Goal: Task Accomplishment & Management: Manage account settings

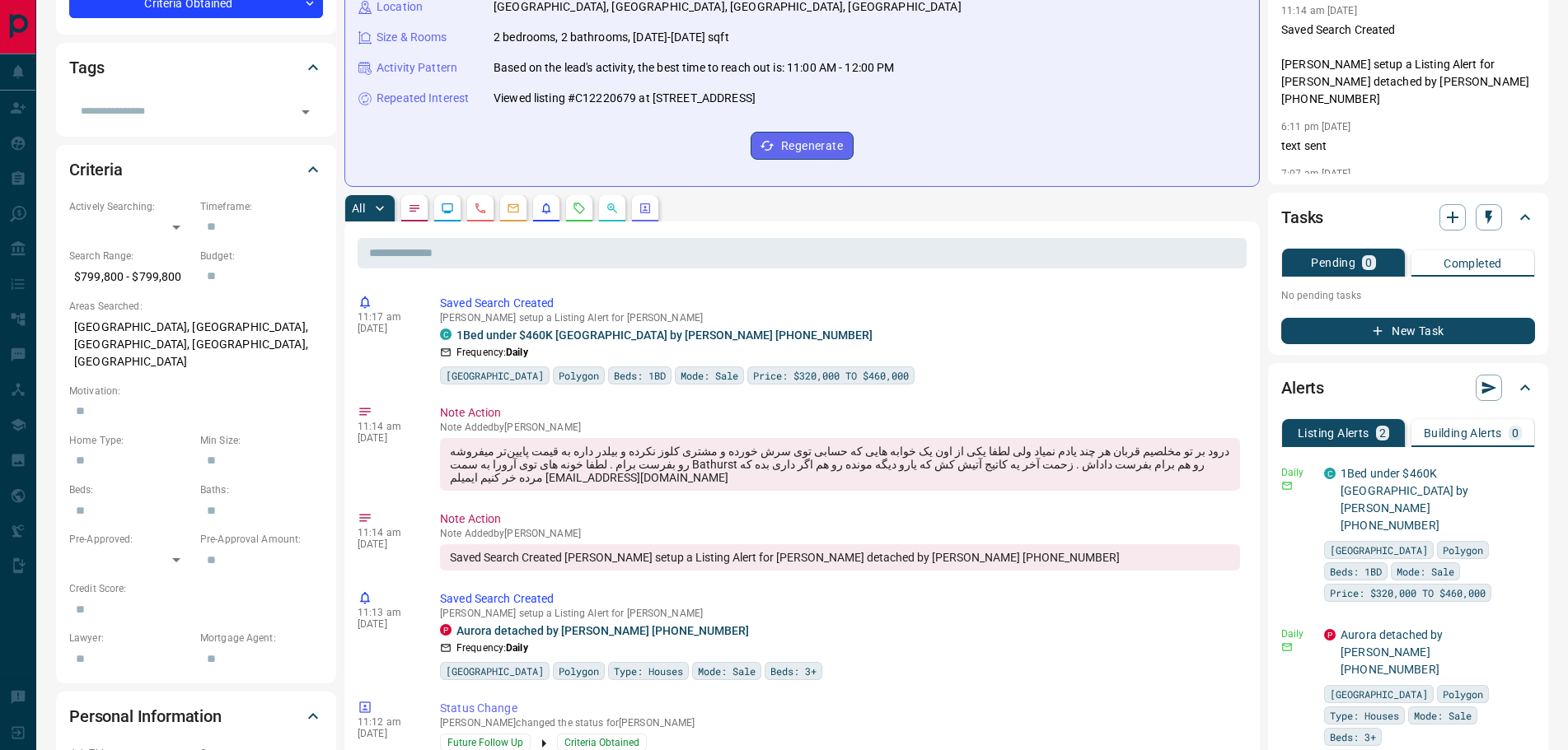
scroll to position [411, 0]
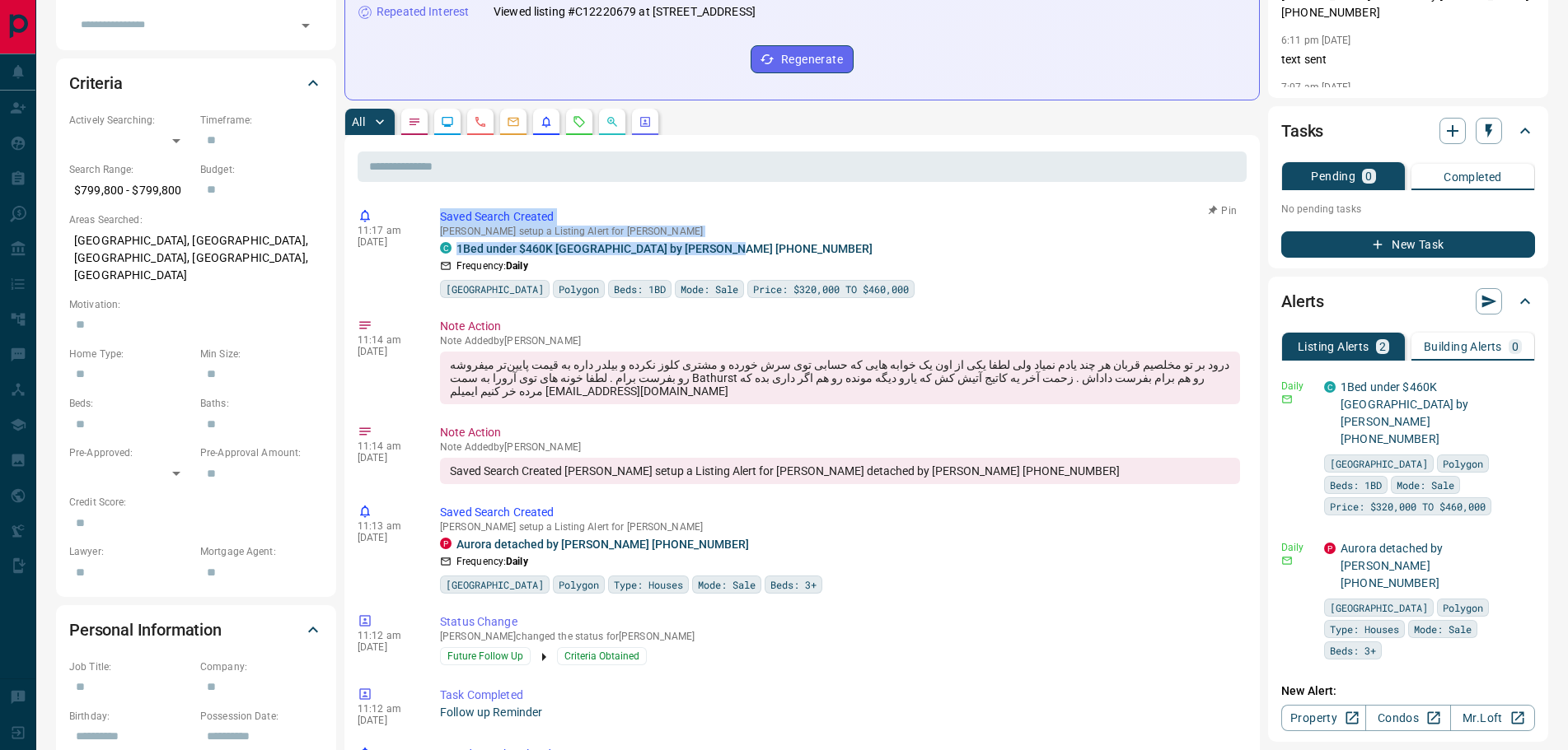
drag, startPoint x: 731, startPoint y: 249, endPoint x: 442, endPoint y: 220, distance: 290.5
click at [442, 220] on div "Saved Search Created Ben Farzipour setup a Listing Alert for Reza C 1Bed under …" at bounding box center [843, 253] width 807 height 89
copy div "Saved Search Created Ben Farzipour setup a Listing Alert for Reza C 1Bed under …"
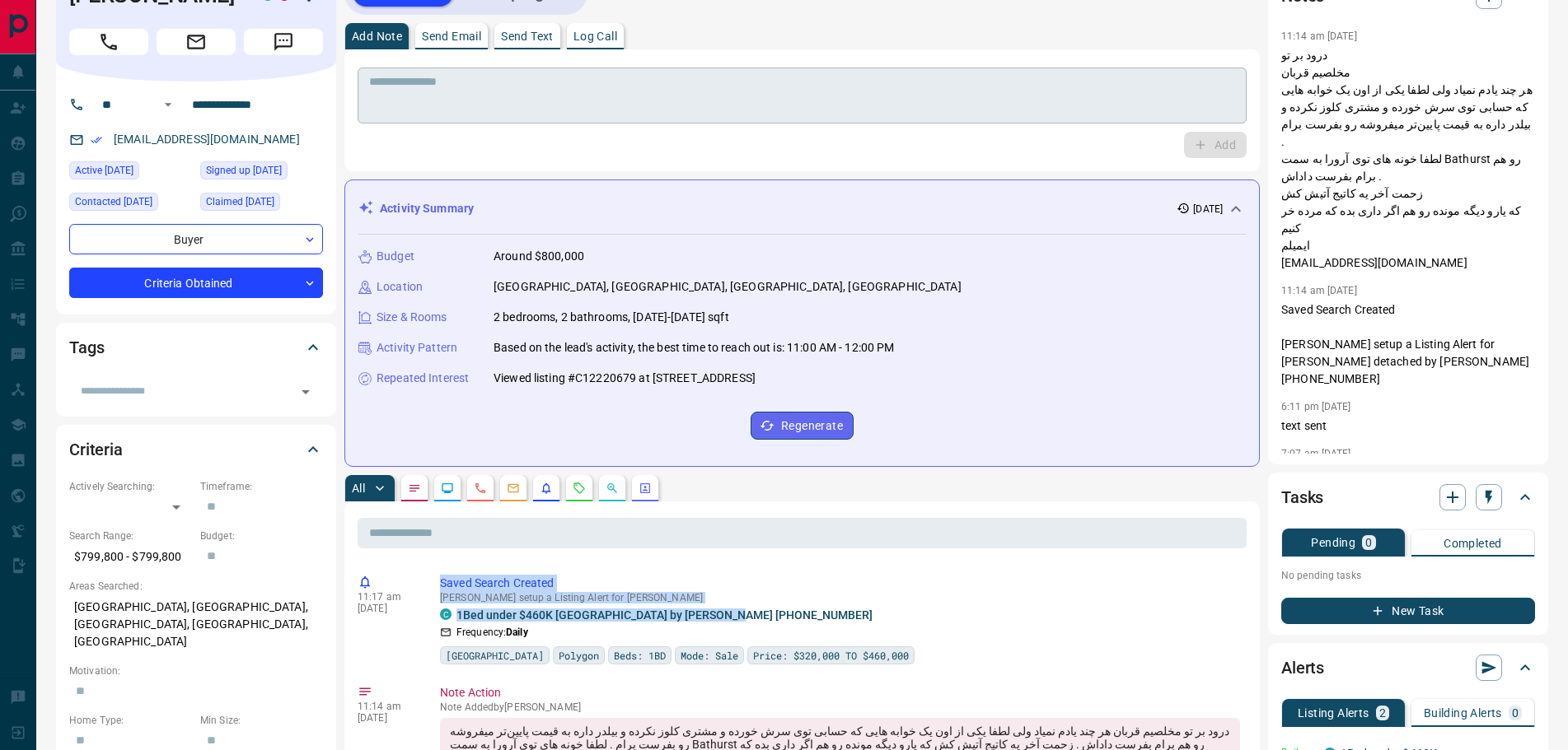
scroll to position [0, 0]
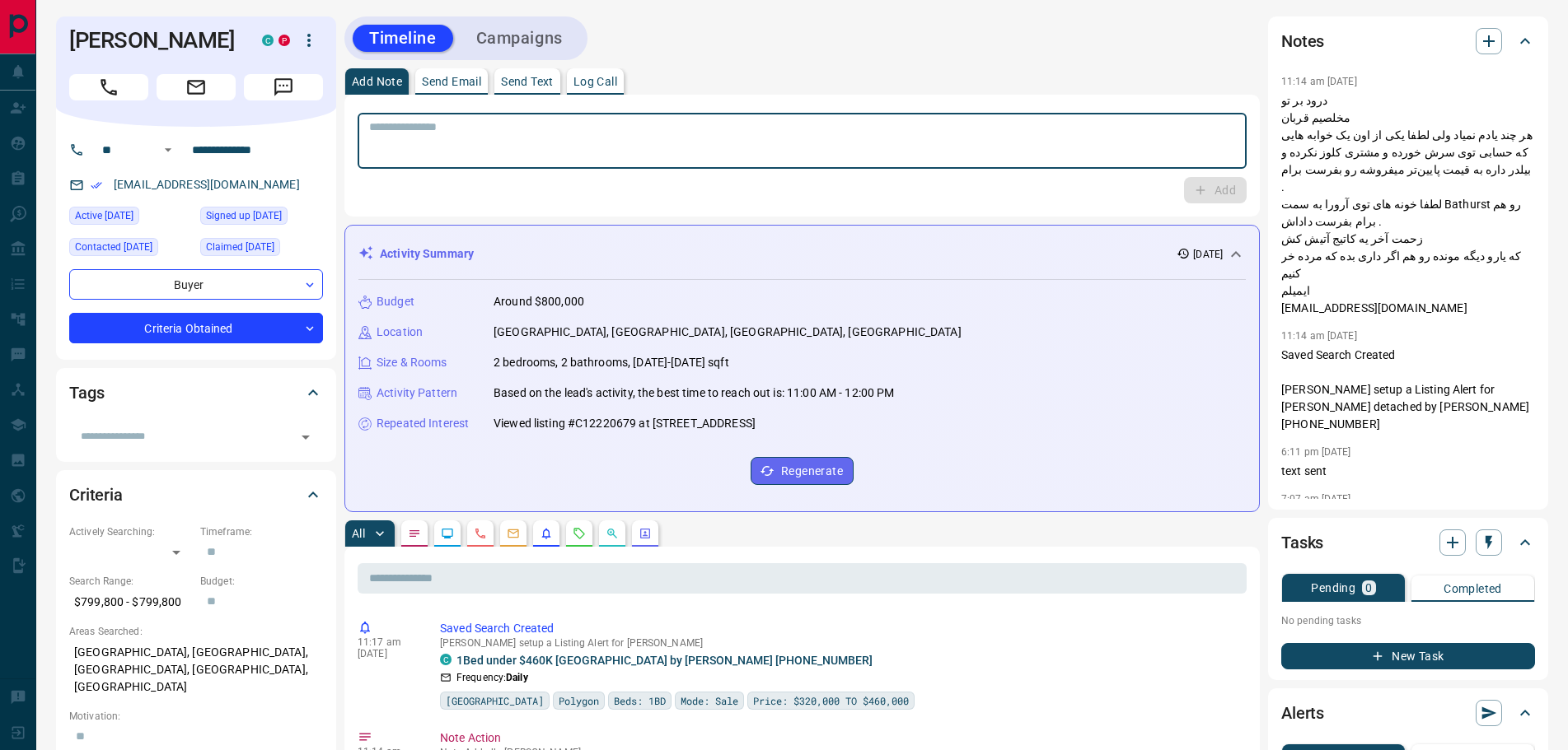
click at [470, 151] on textarea at bounding box center [802, 141] width 866 height 42
paste textarea "**********"
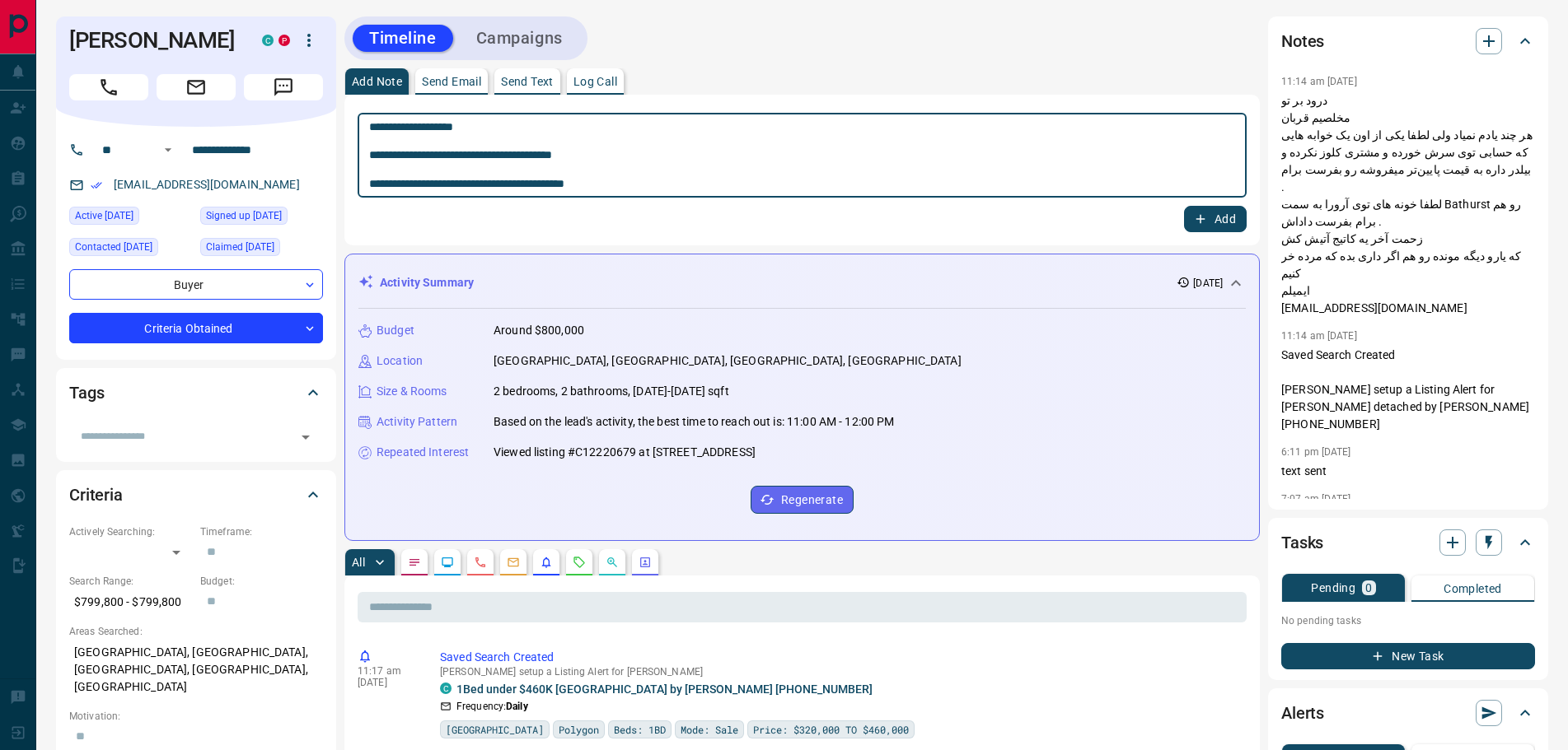
type textarea "**********"
click at [1195, 214] on icon "button" at bounding box center [1200, 219] width 15 height 15
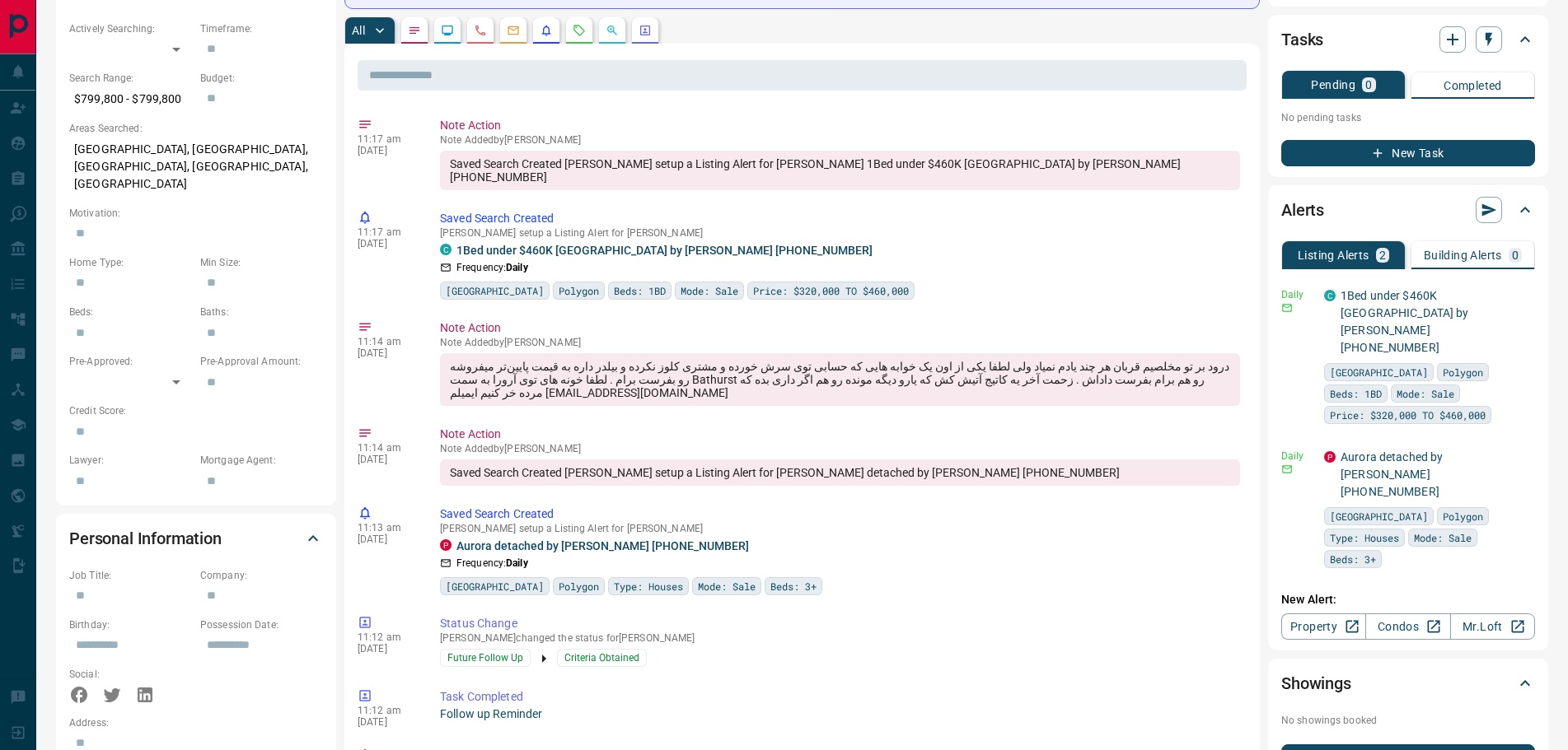
scroll to position [247, 0]
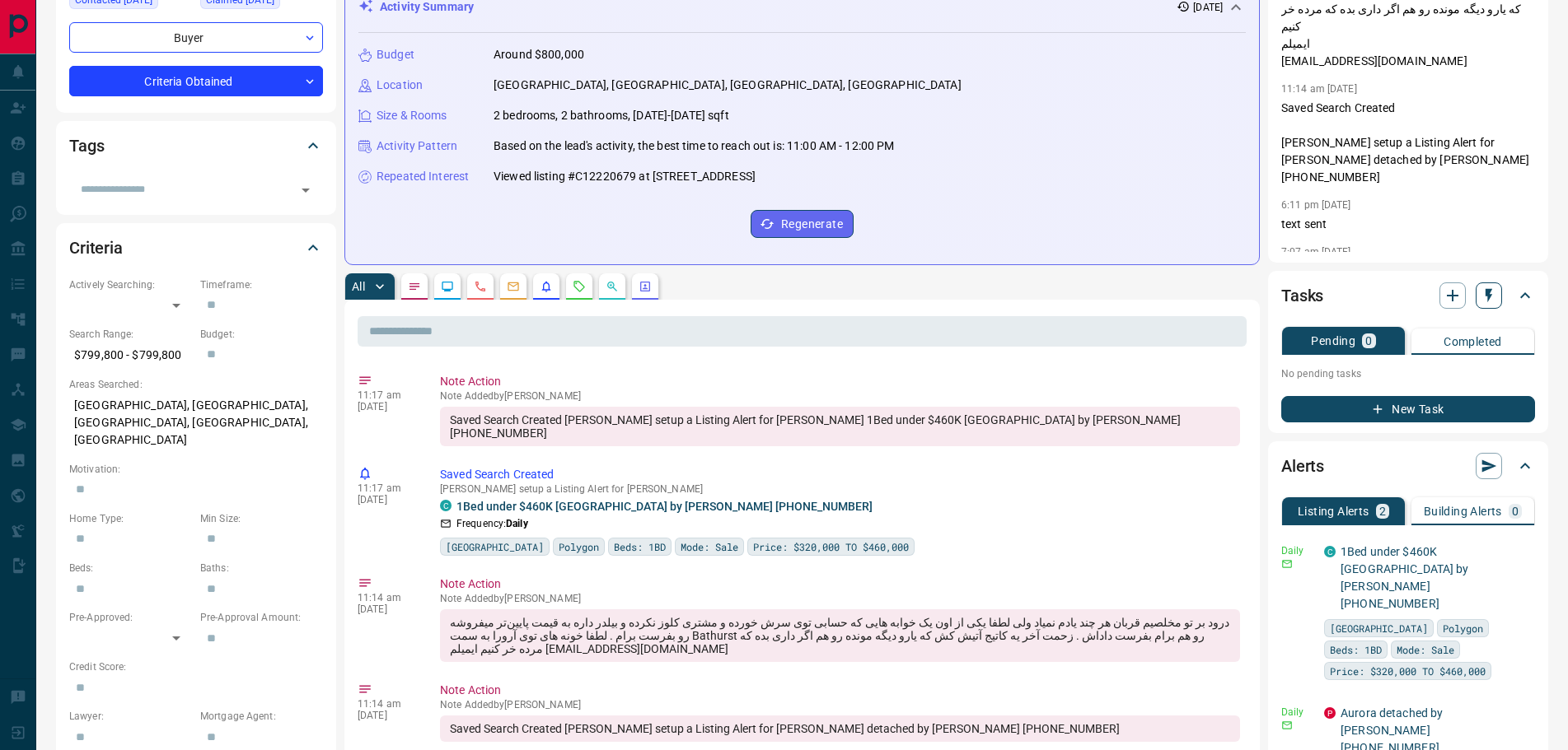
click at [1488, 294] on icon "button" at bounding box center [1488, 296] width 17 height 17
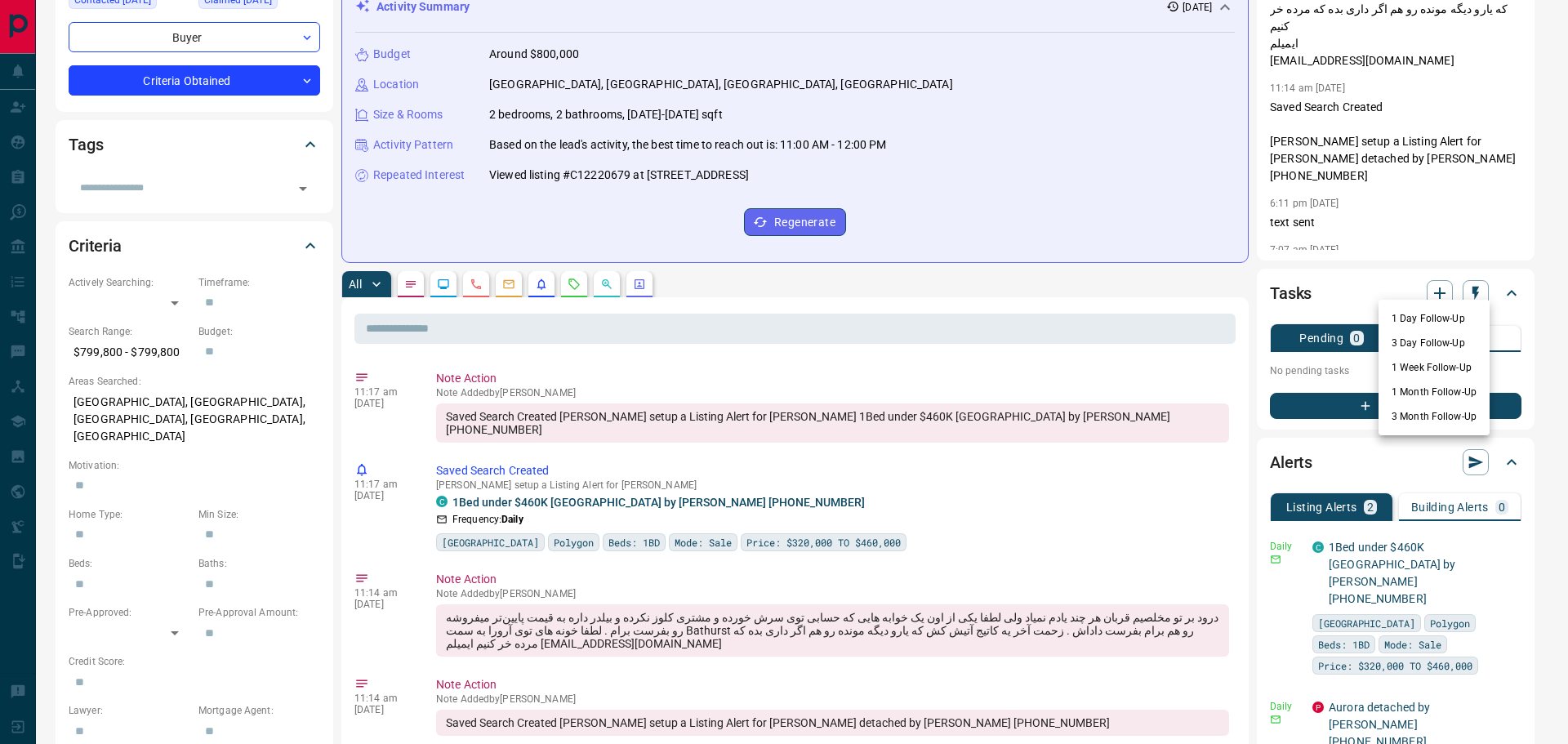
click at [1429, 363] on li "1 Week Follow-Up" at bounding box center [1433, 368] width 111 height 25
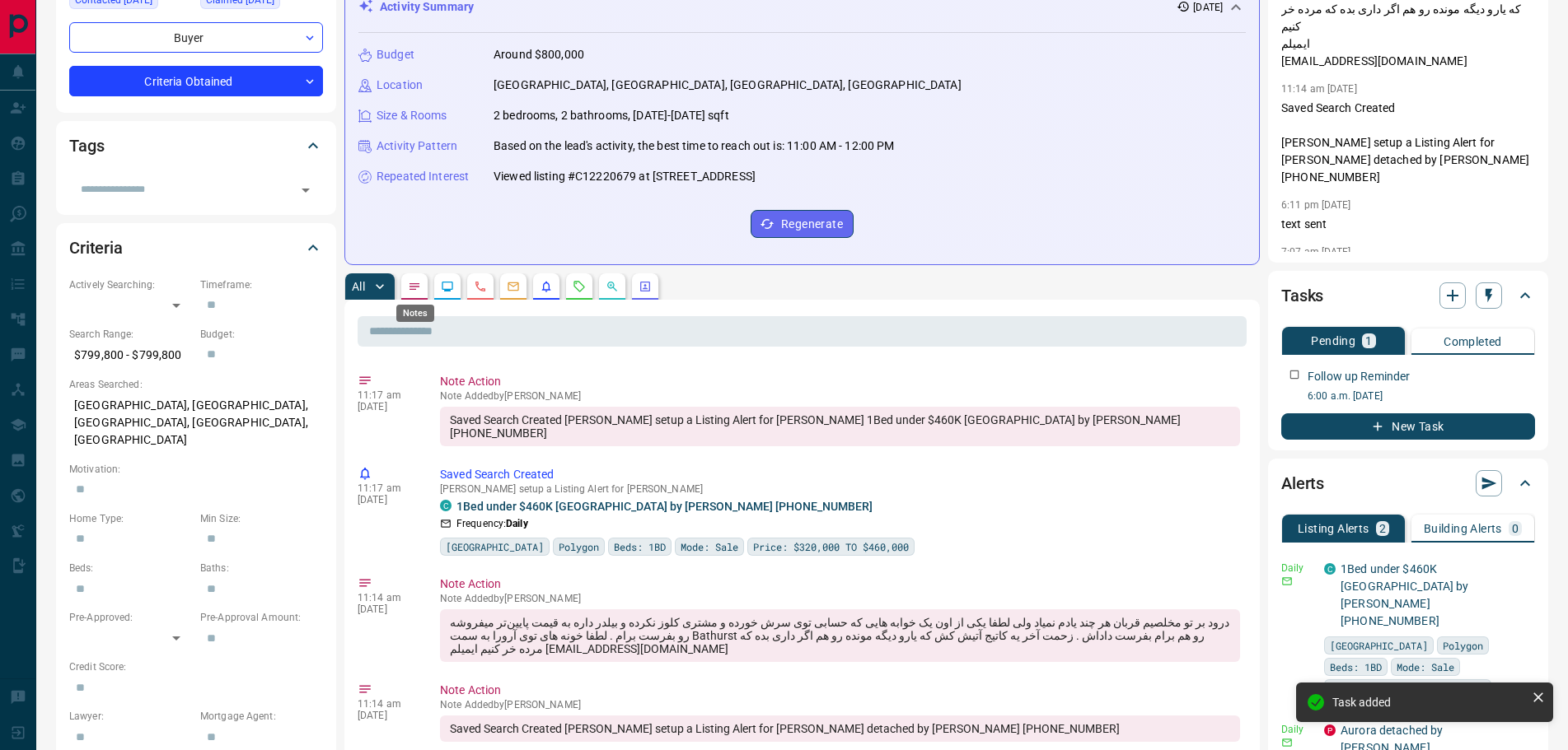
click at [420, 287] on icon "Notes" at bounding box center [414, 286] width 13 height 13
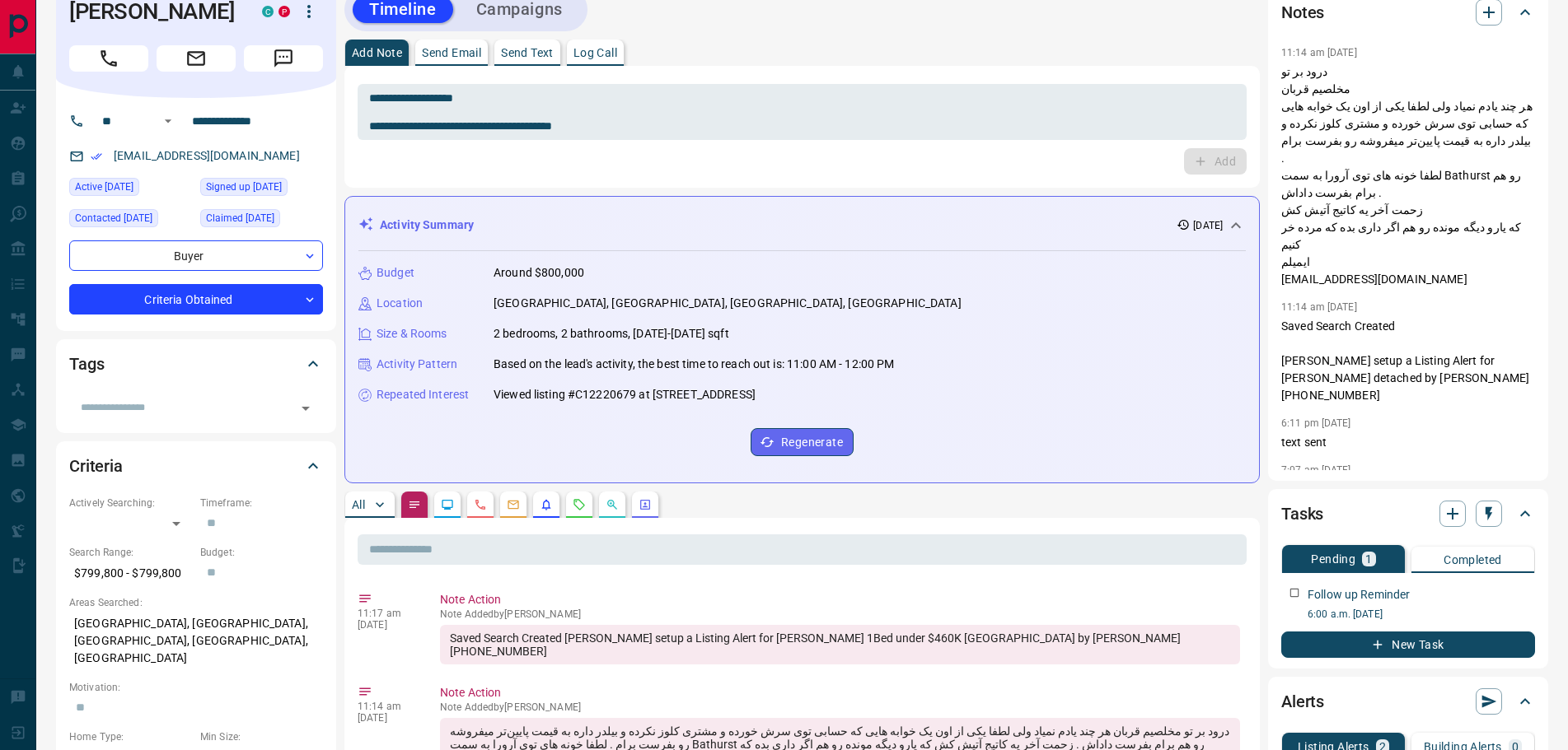
scroll to position [0, 0]
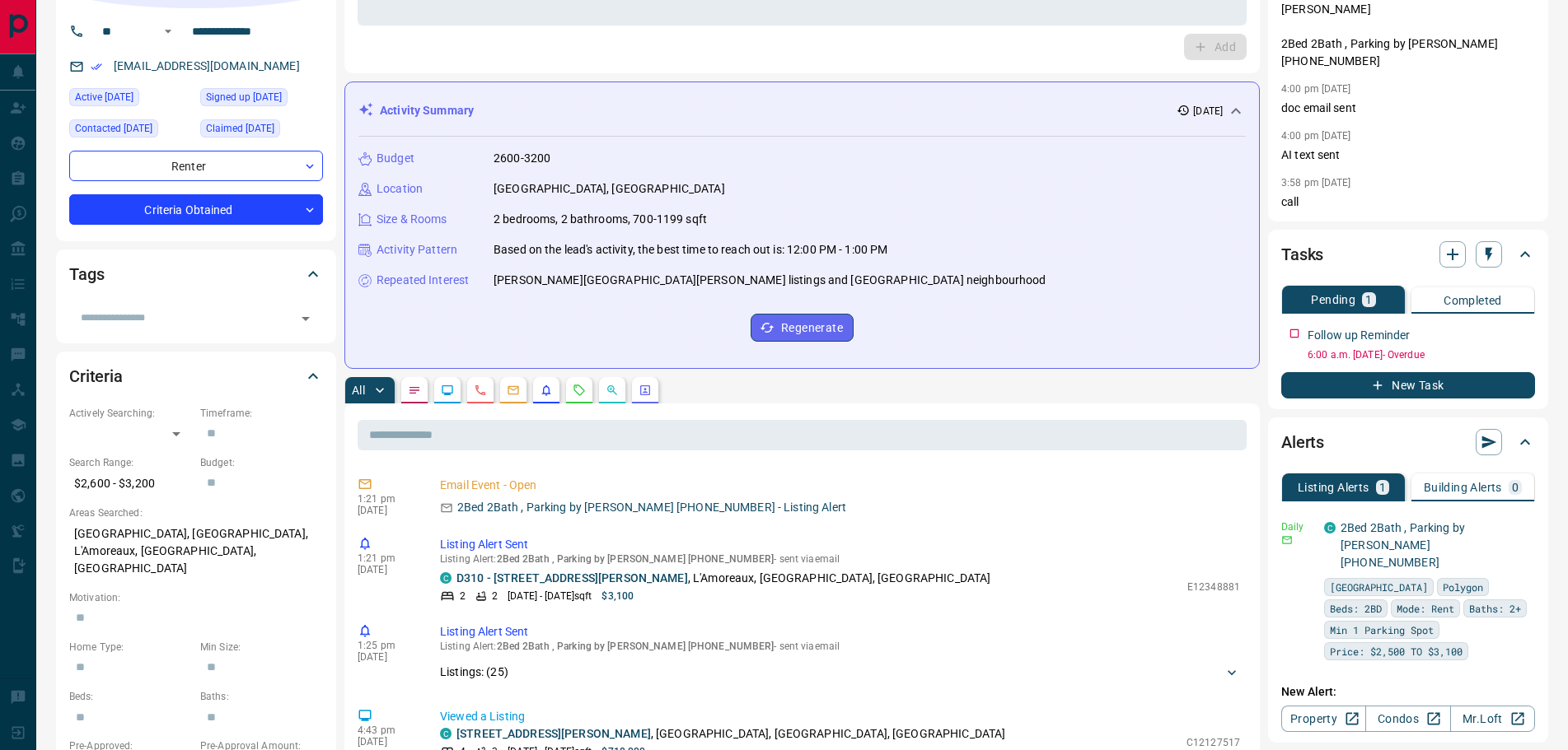
scroll to position [165, 0]
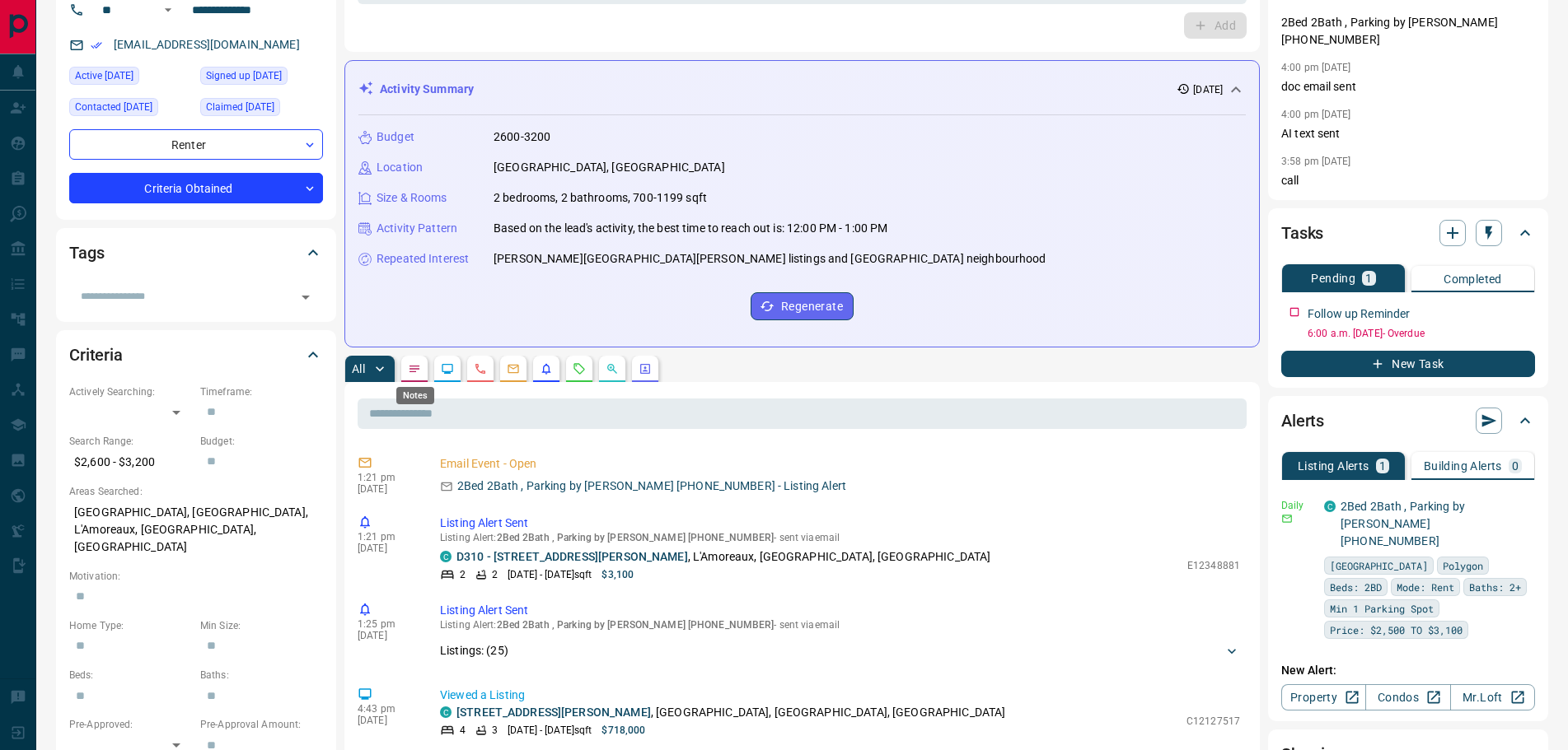
click at [412, 370] on icon "Notes" at bounding box center [414, 369] width 13 height 13
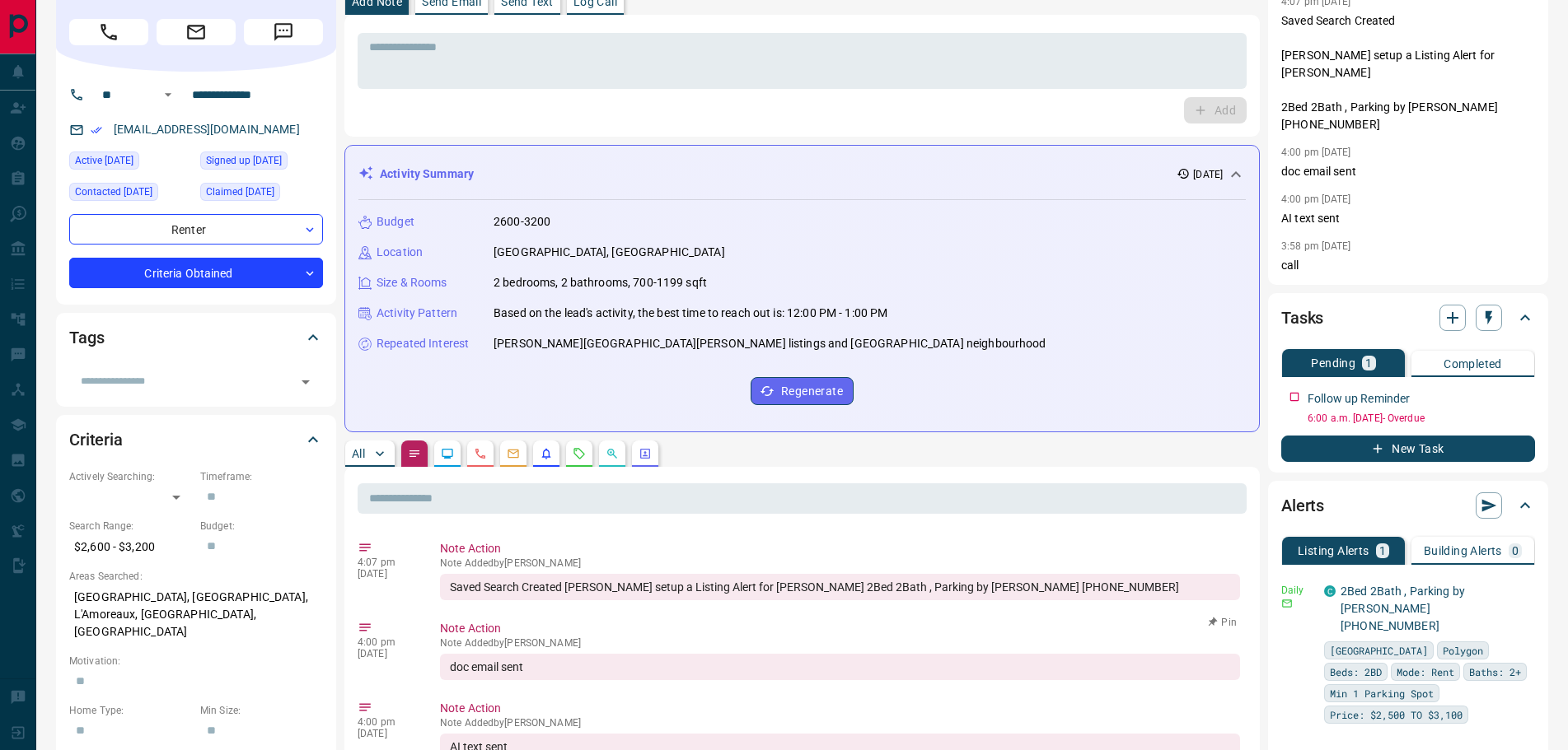
scroll to position [0, 0]
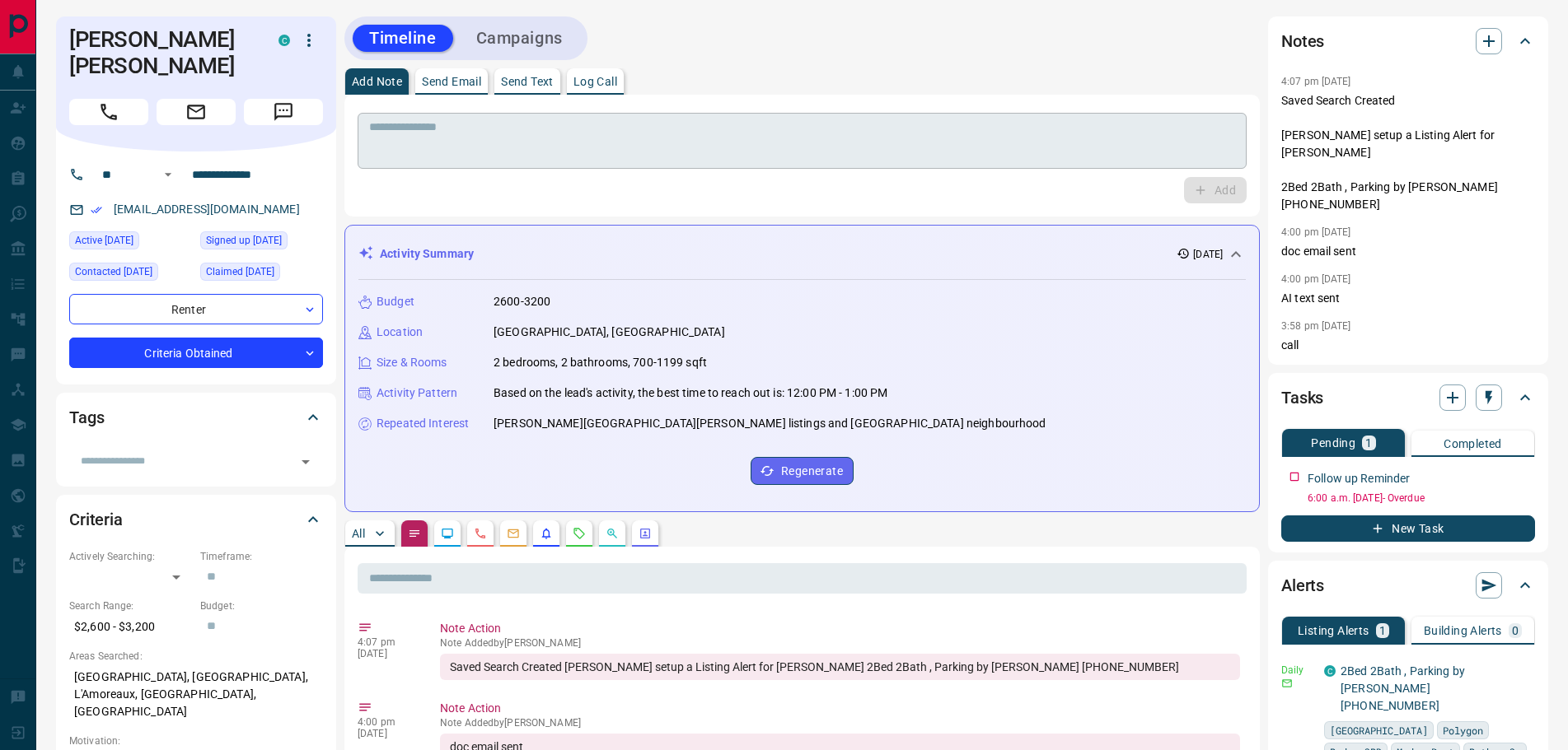
click at [481, 137] on textarea at bounding box center [802, 141] width 866 height 42
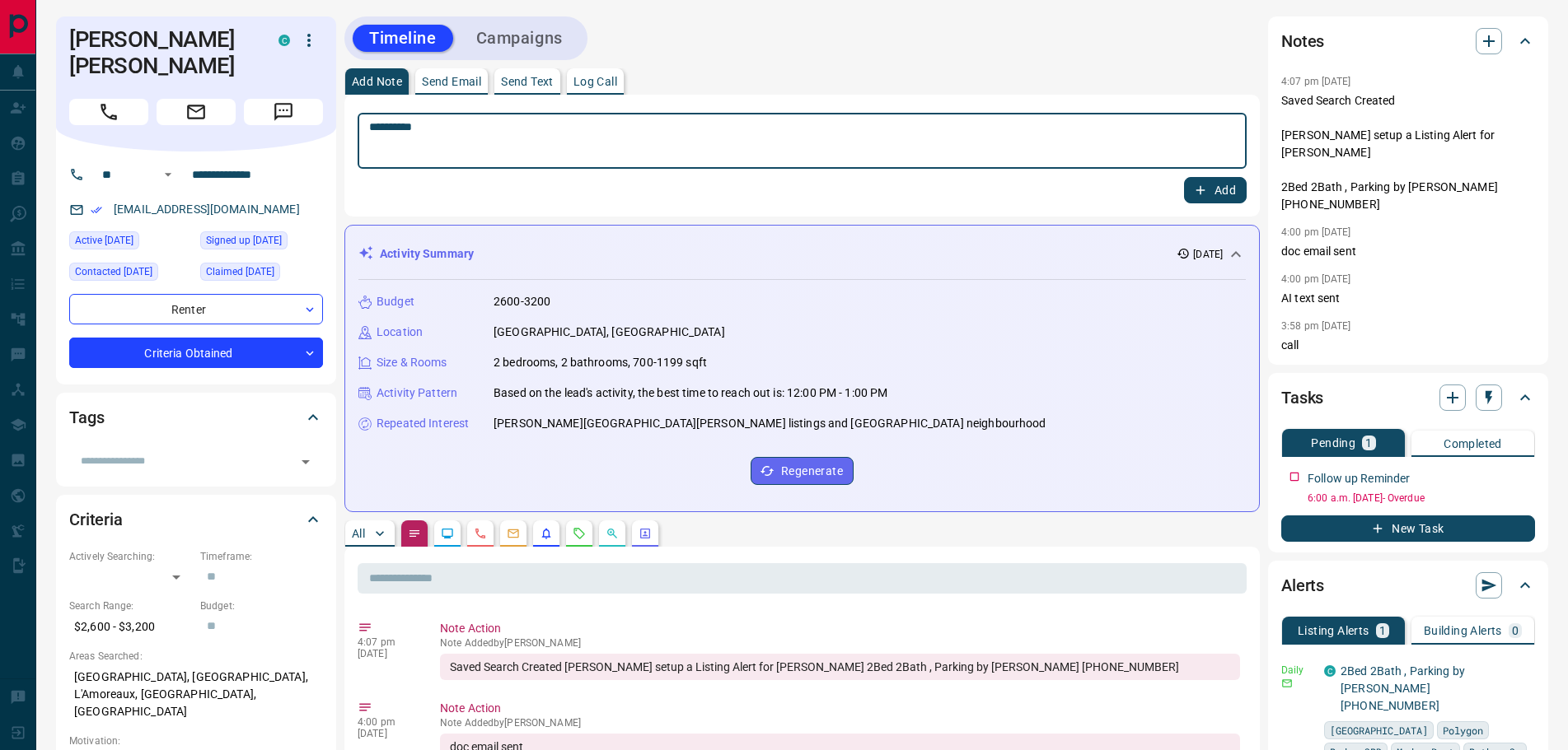
type textarea "*********"
click at [1199, 185] on icon "button" at bounding box center [1200, 190] width 15 height 15
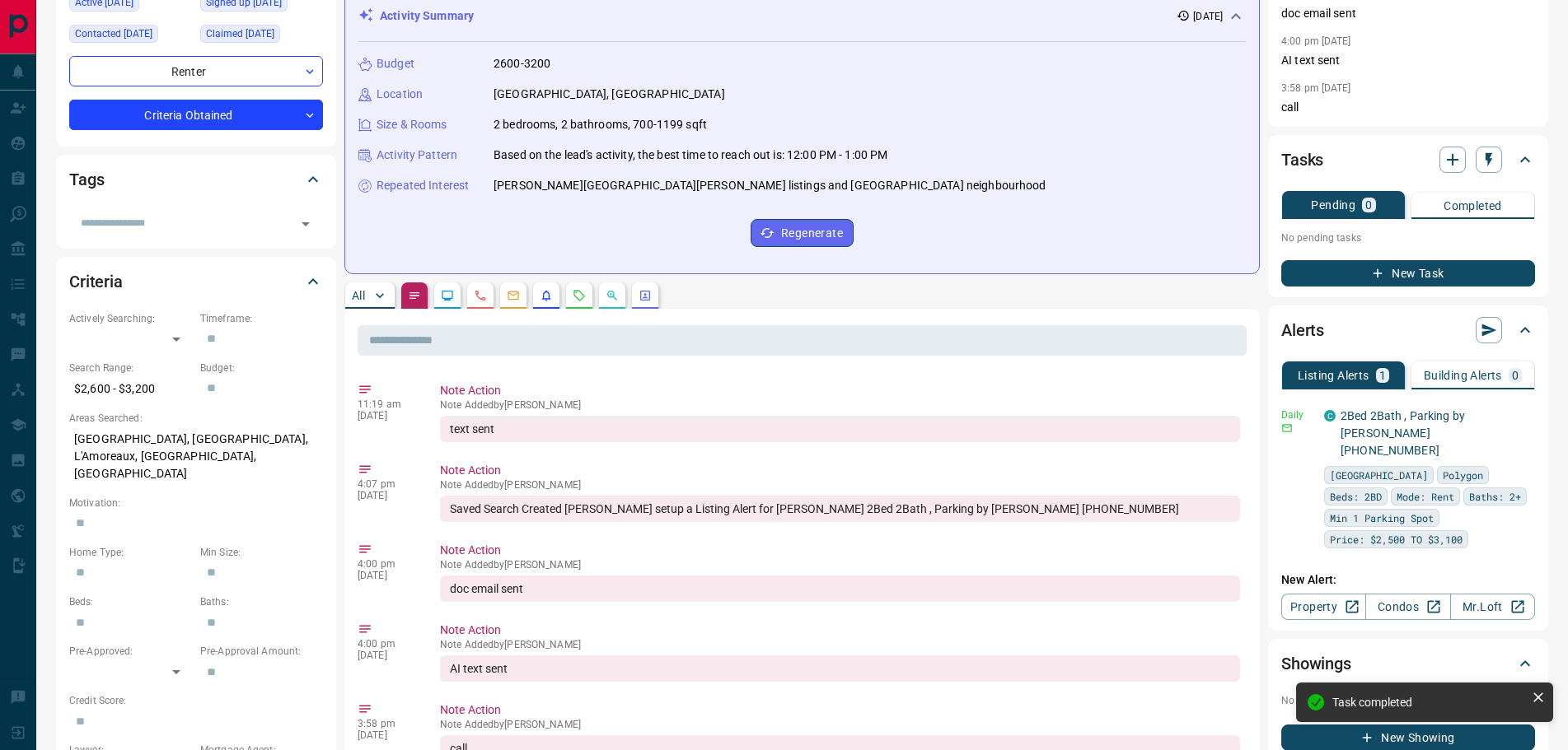
scroll to position [247, 0]
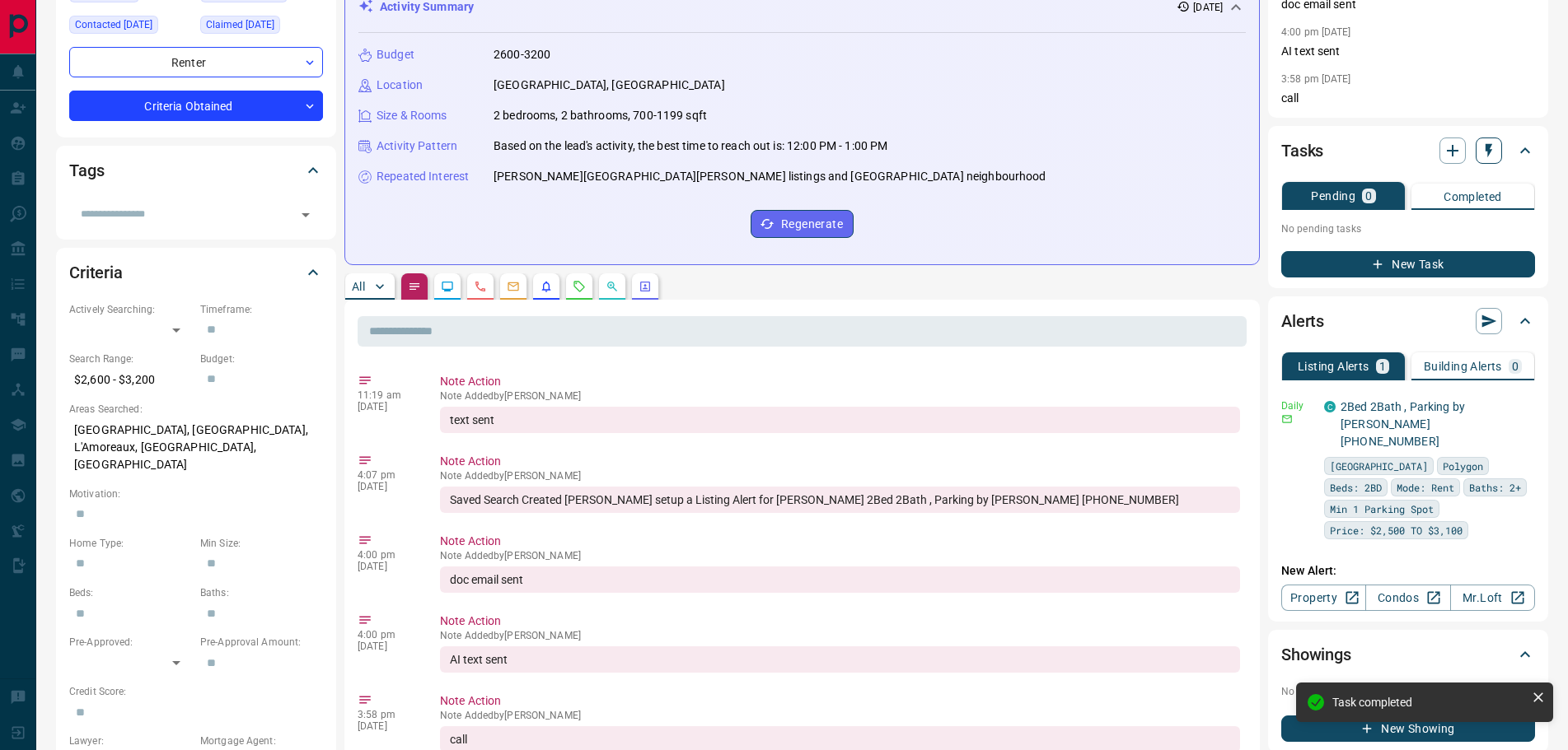
click at [1495, 142] on icon "button" at bounding box center [1488, 151] width 17 height 17
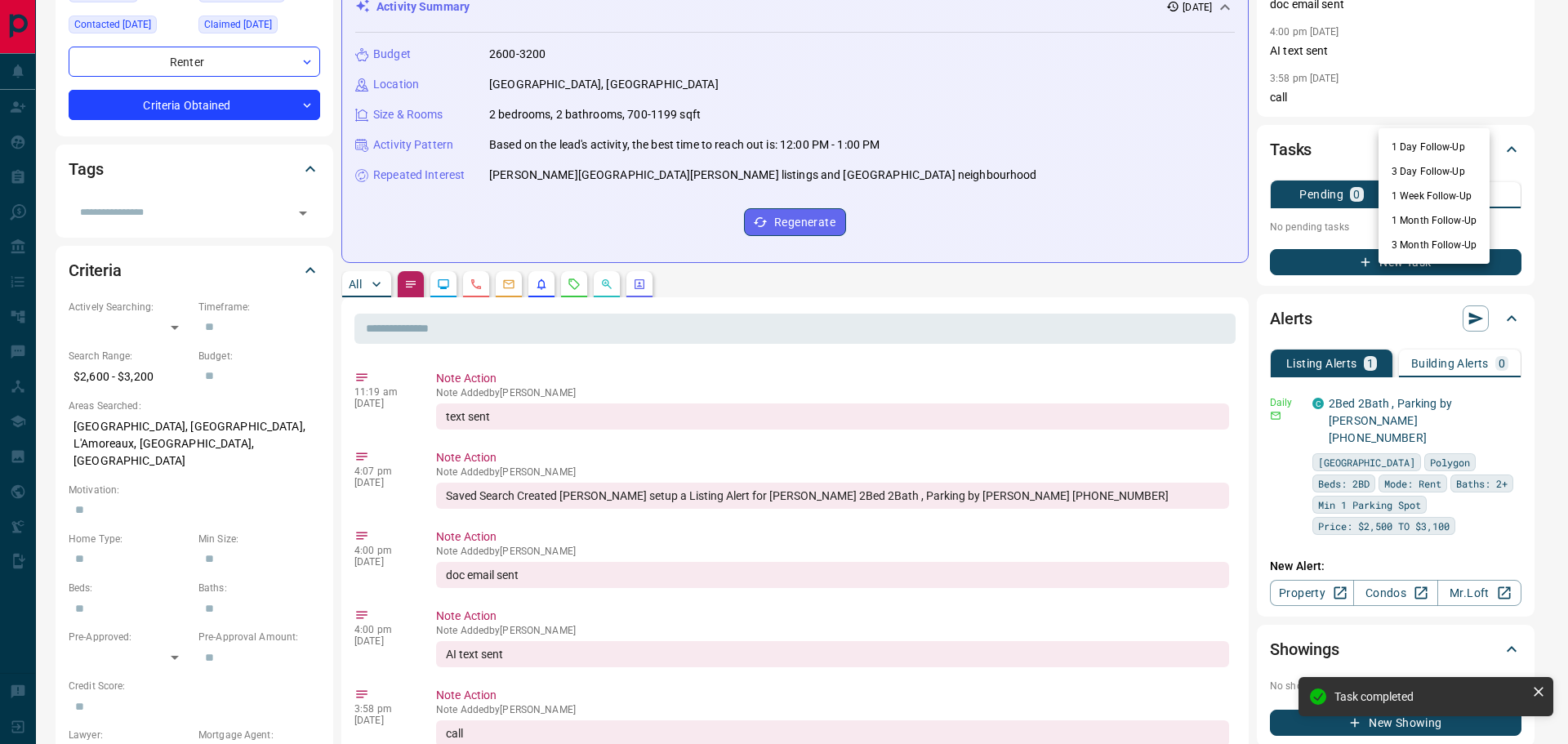
click at [1413, 167] on li "3 Day Follow-Up" at bounding box center [1433, 172] width 111 height 25
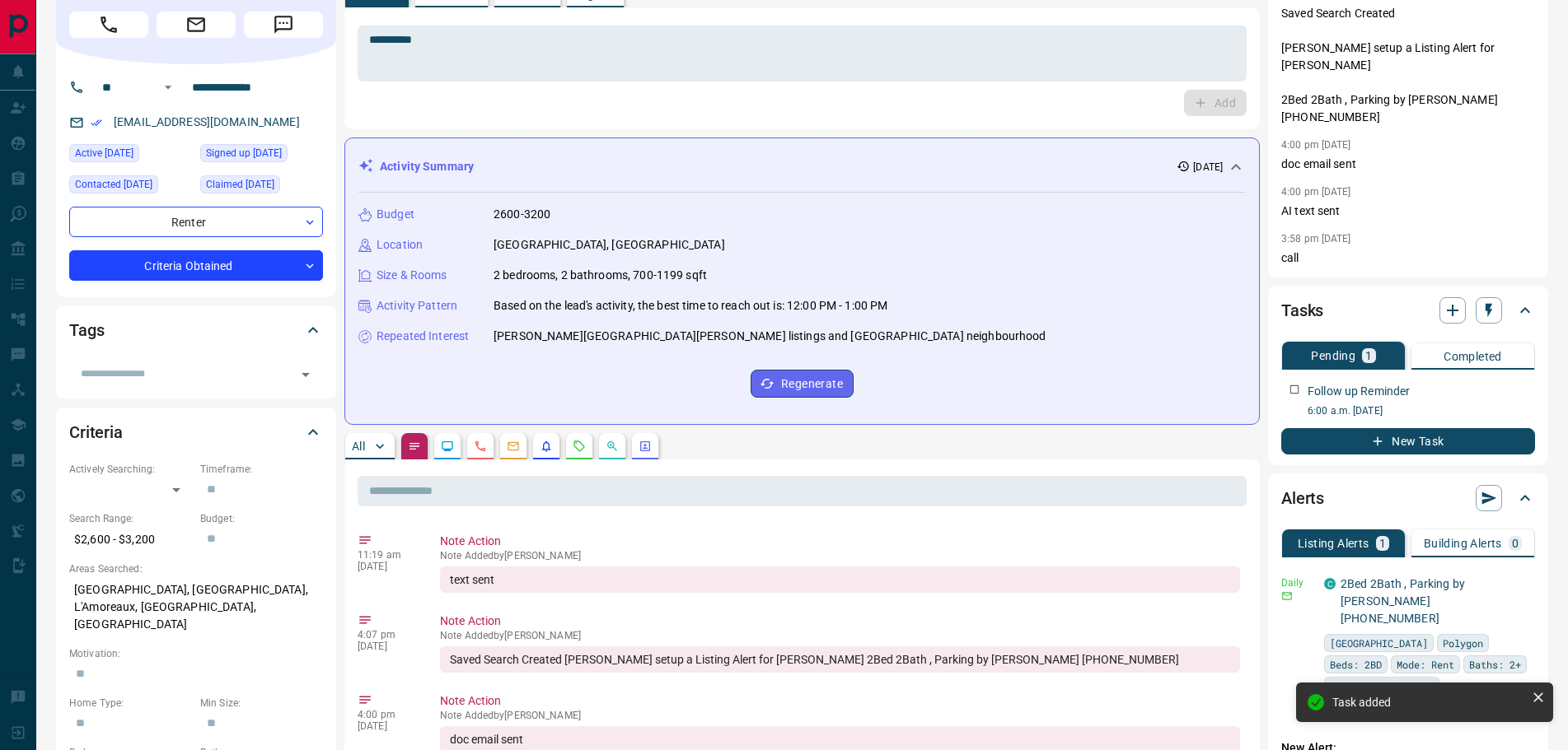
scroll to position [0, 0]
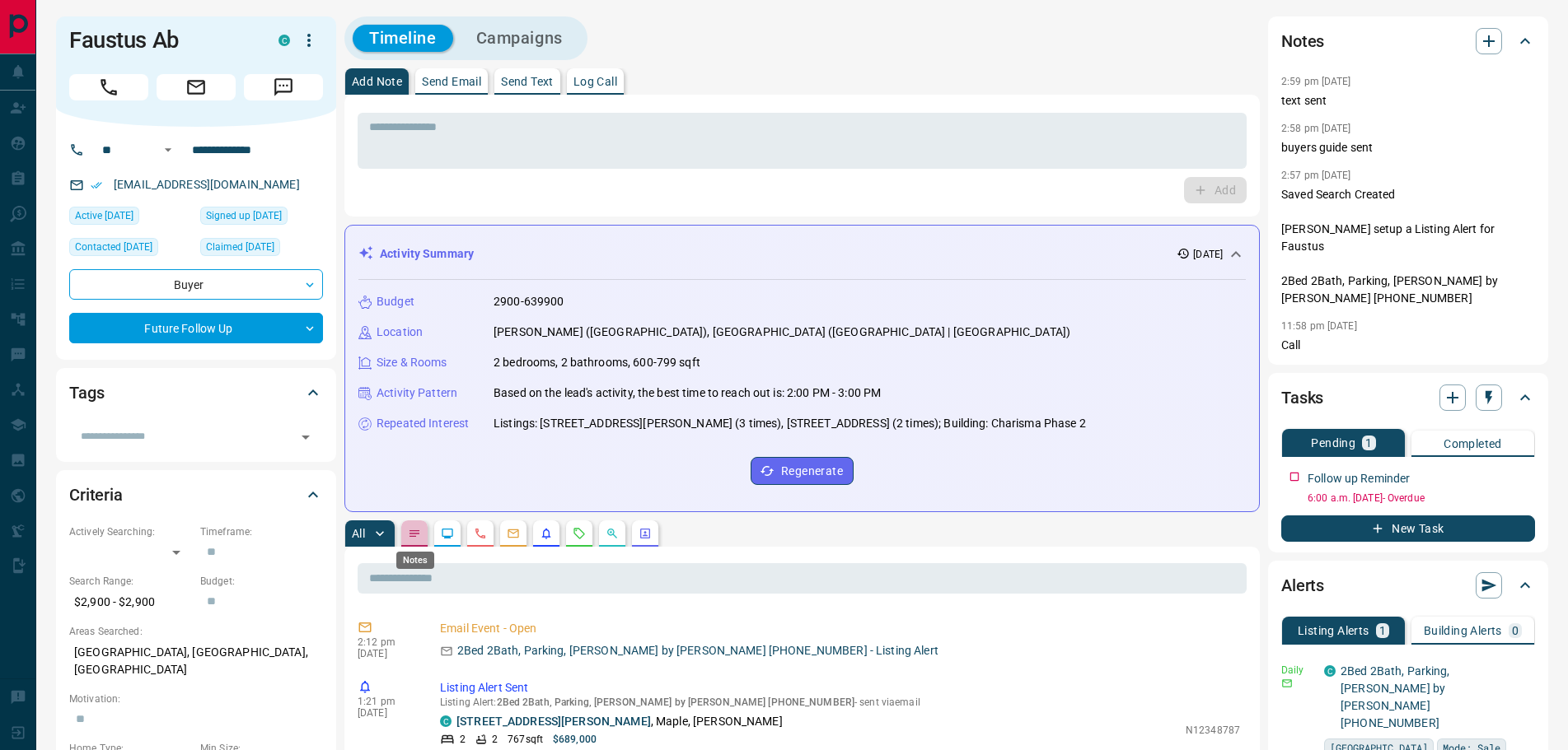
click at [416, 533] on icon "Notes" at bounding box center [414, 534] width 13 height 13
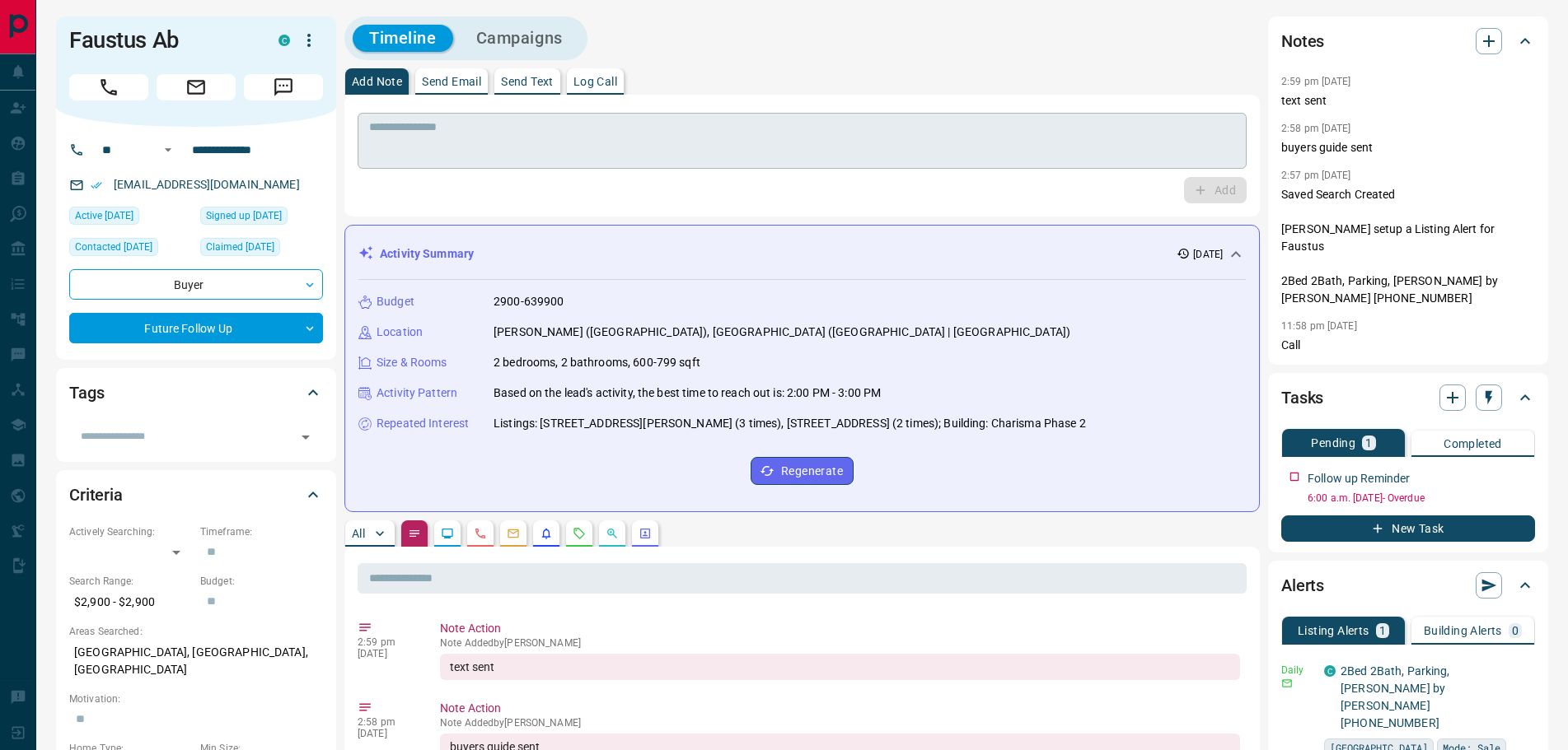
click at [389, 127] on textarea at bounding box center [802, 141] width 866 height 42
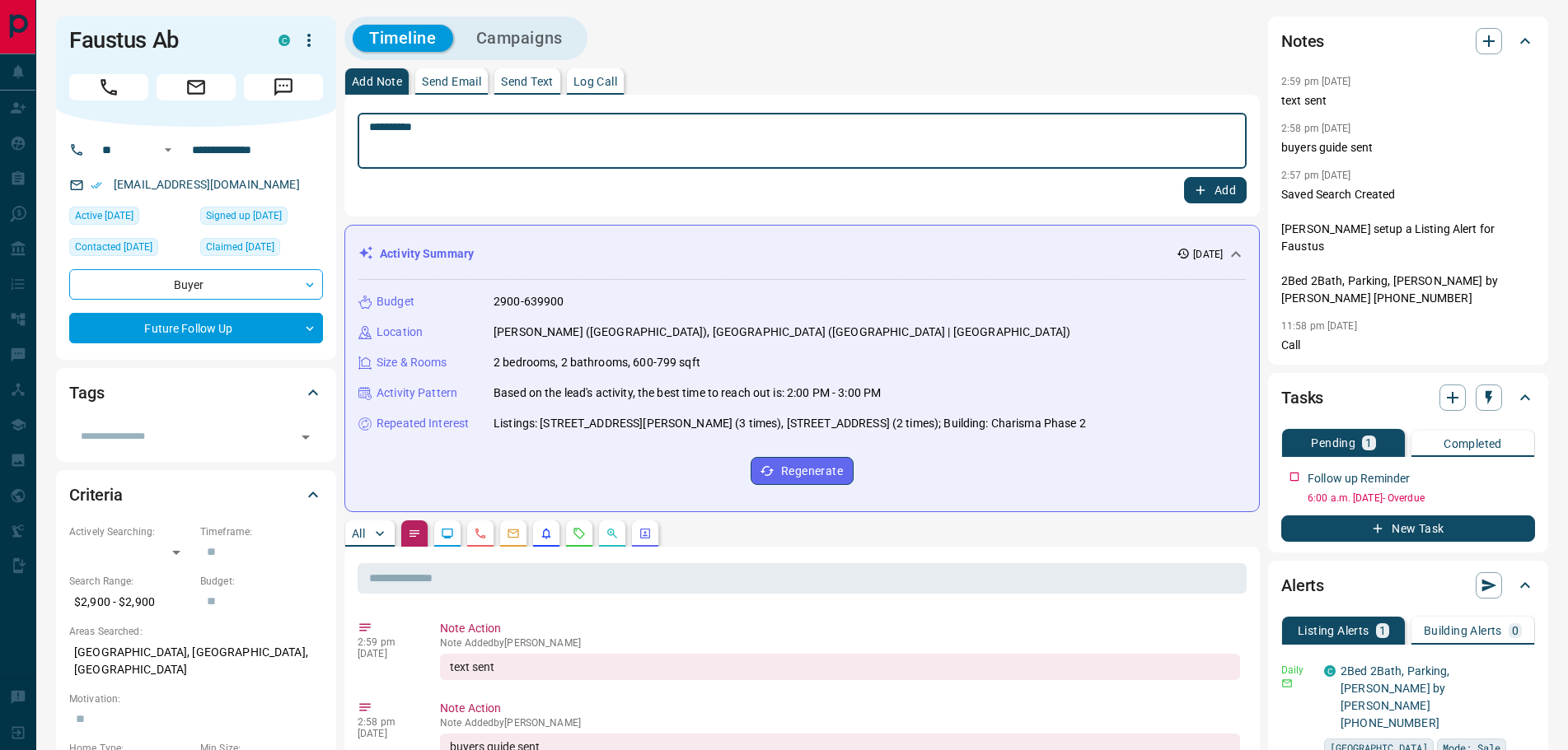
type textarea "*********"
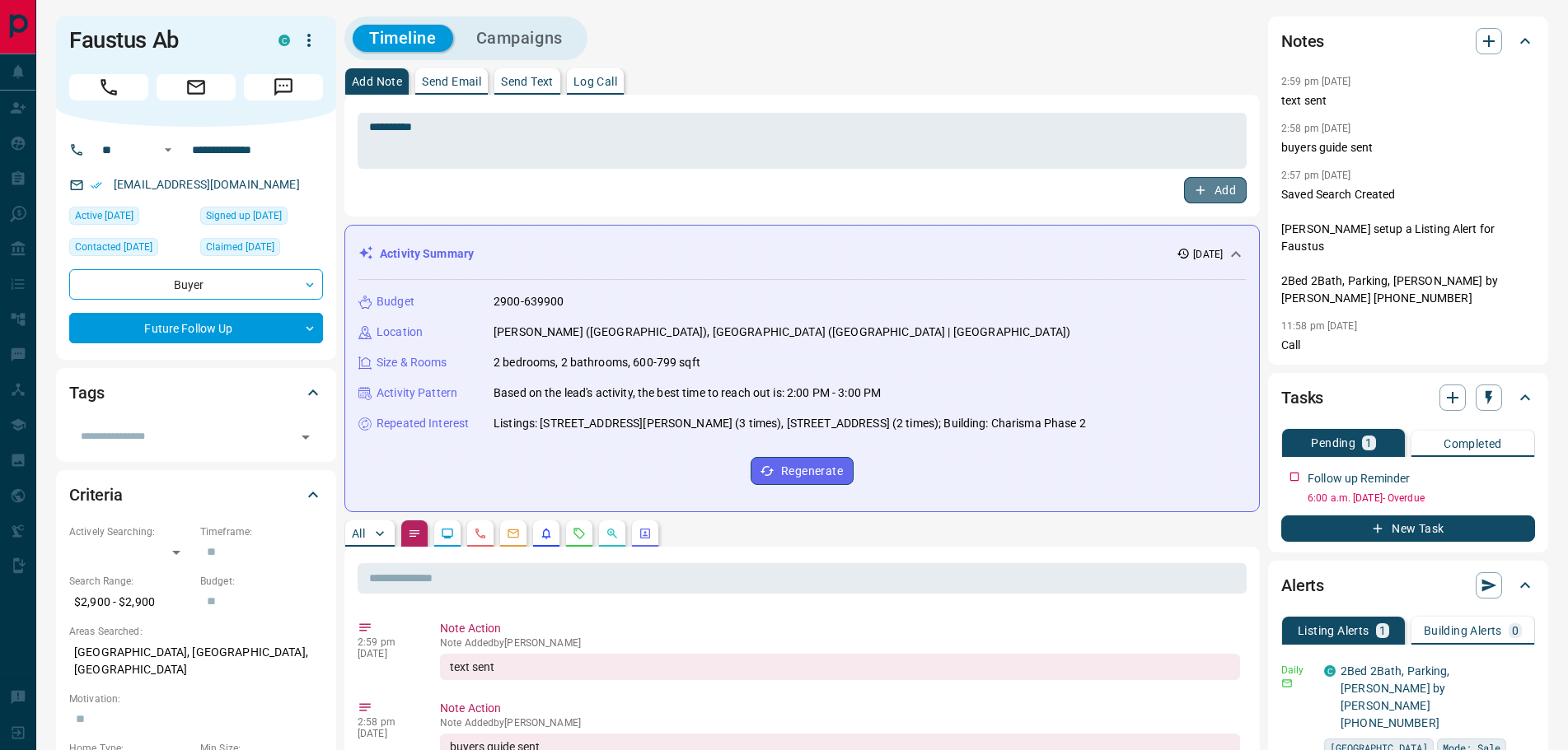
click at [1220, 196] on button "Add" at bounding box center [1215, 190] width 63 height 26
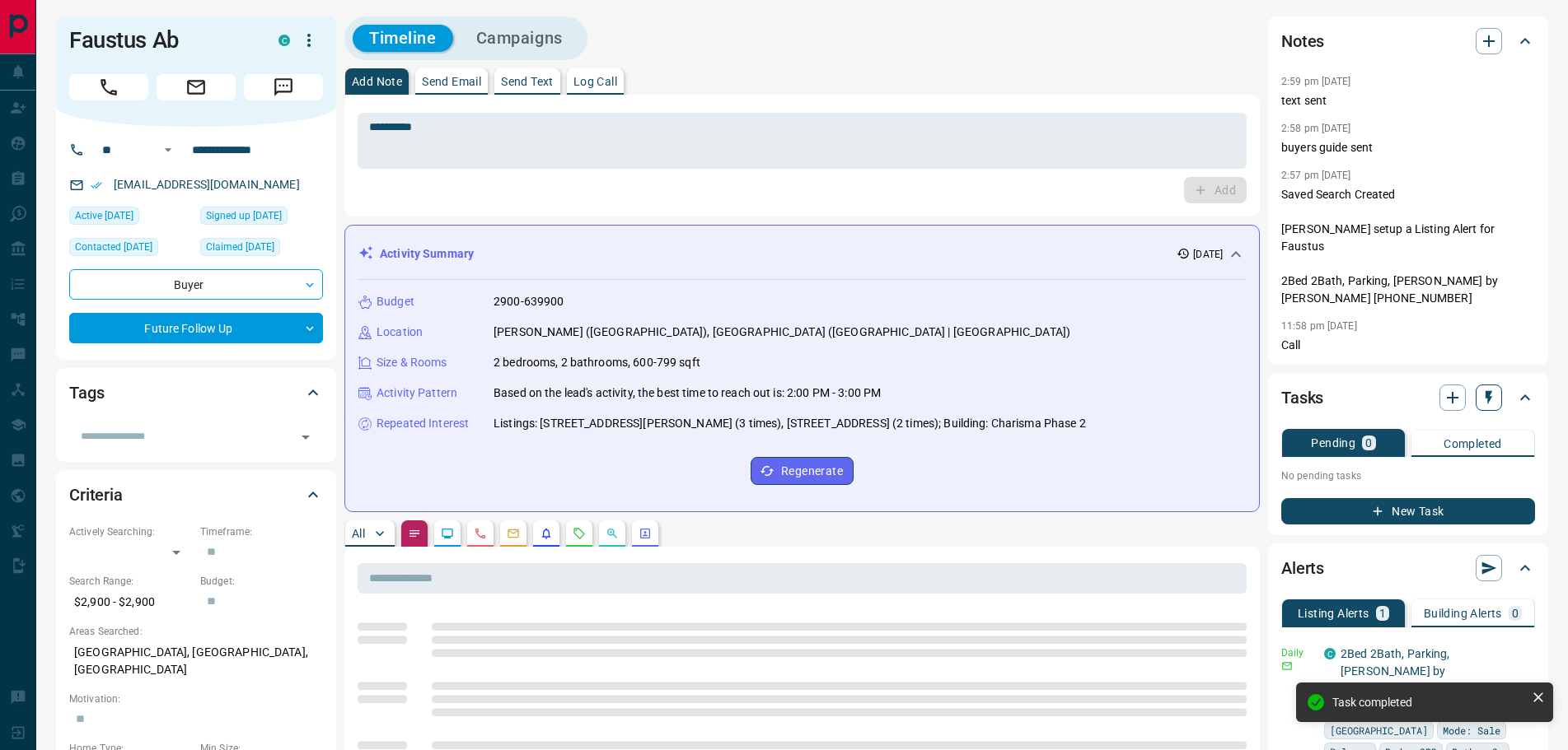
click at [1491, 389] on icon "button" at bounding box center [1488, 397] width 17 height 17
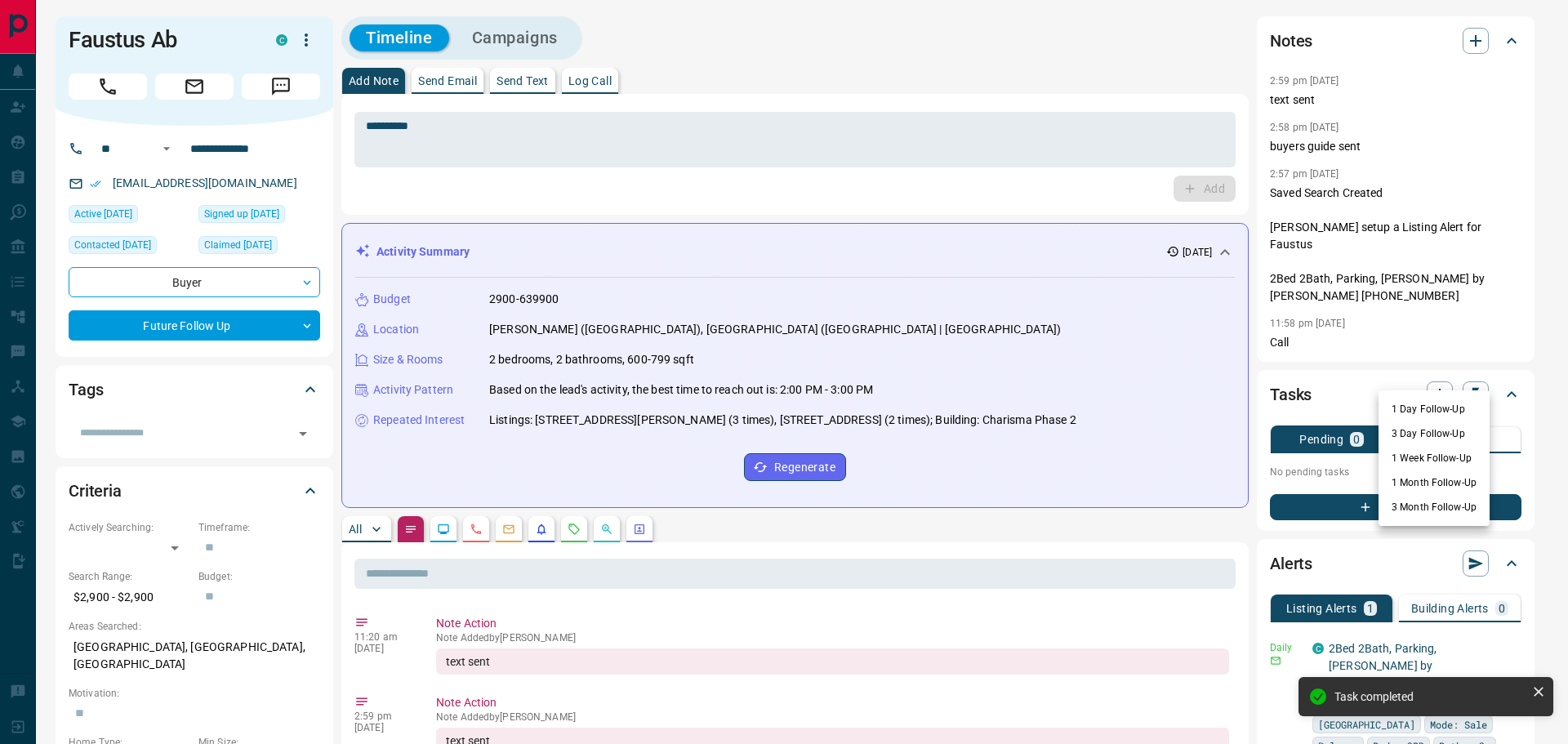
click at [1414, 428] on li "3 Day Follow-Up" at bounding box center [1433, 434] width 111 height 25
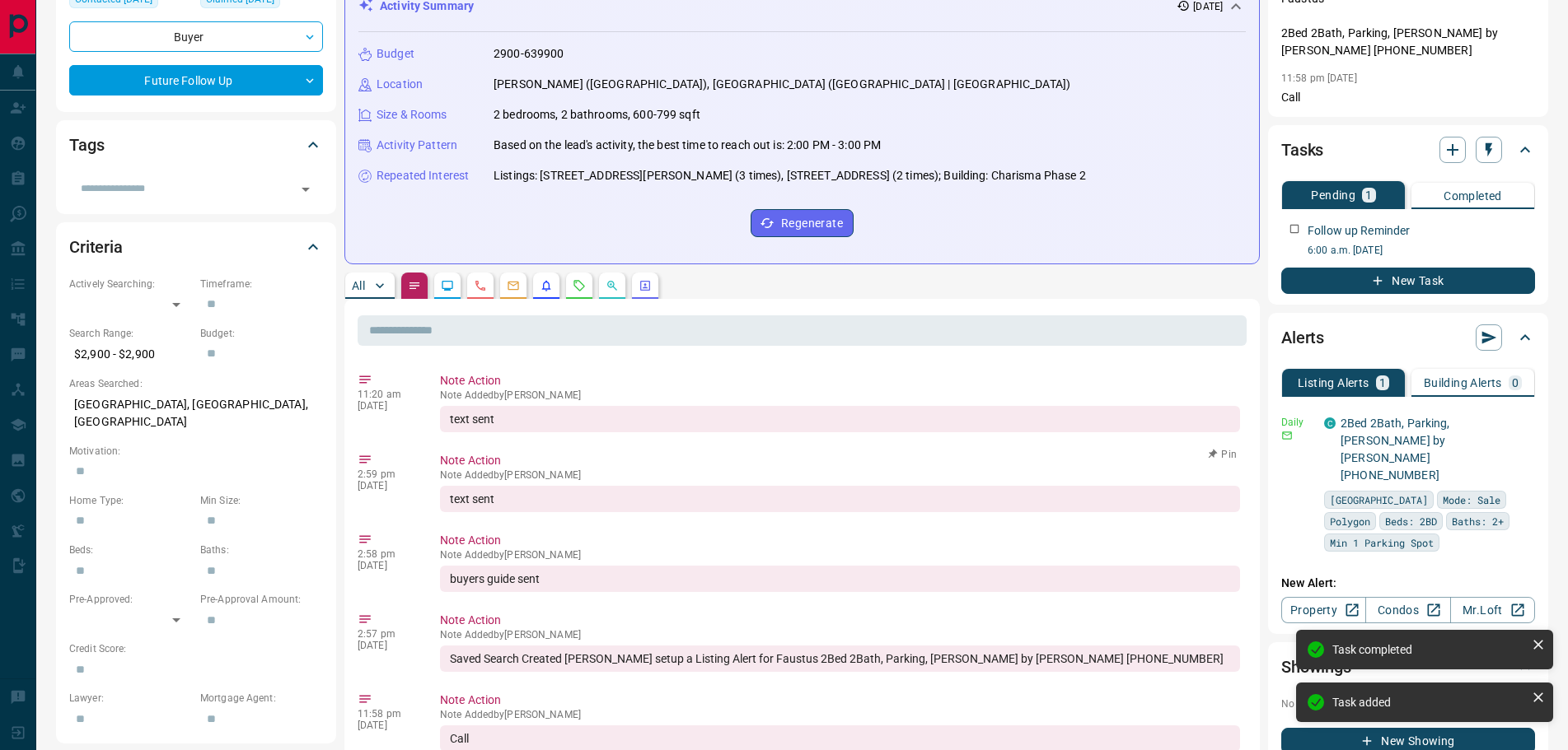
scroll to position [247, 0]
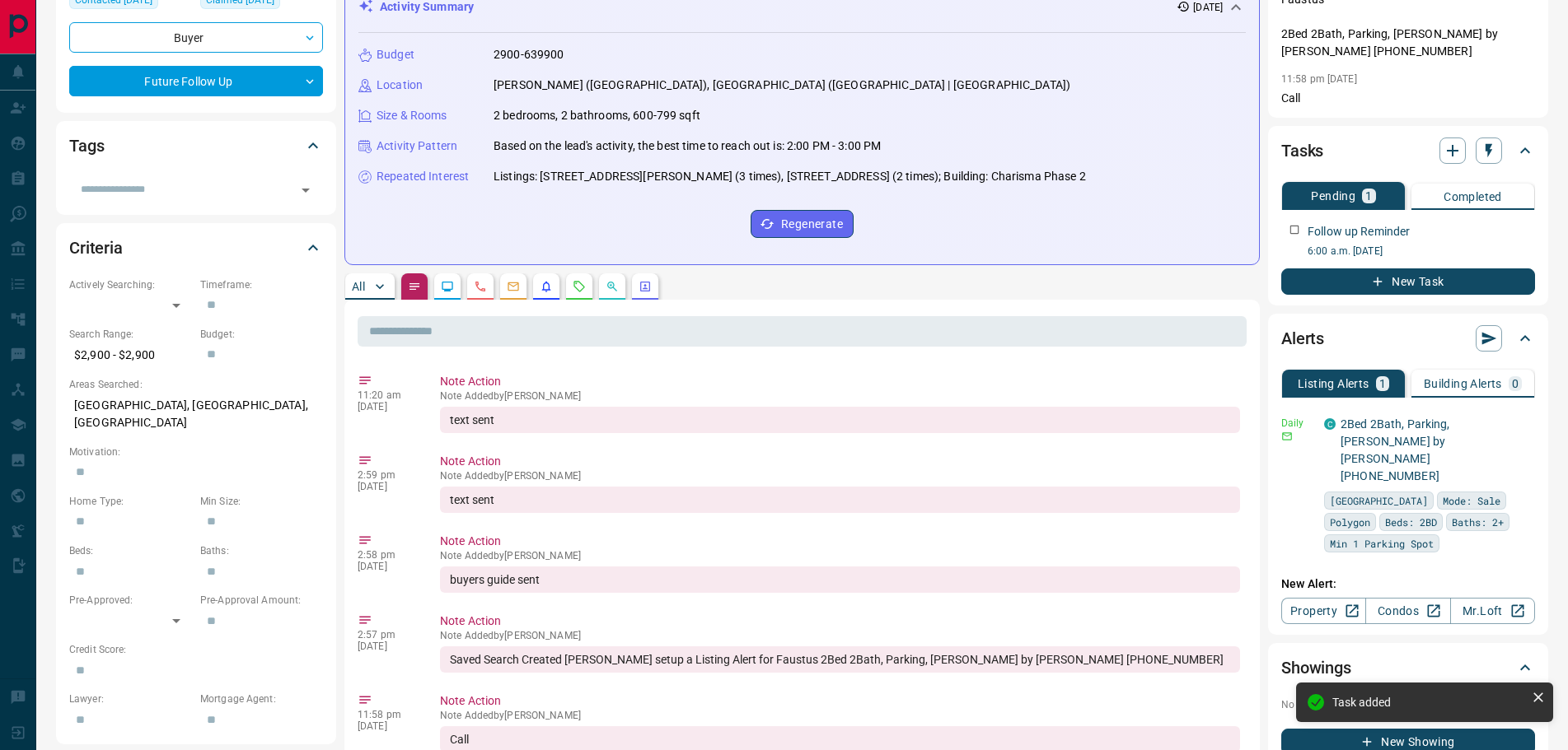
click at [362, 286] on p "All" at bounding box center [359, 286] width 13 height 12
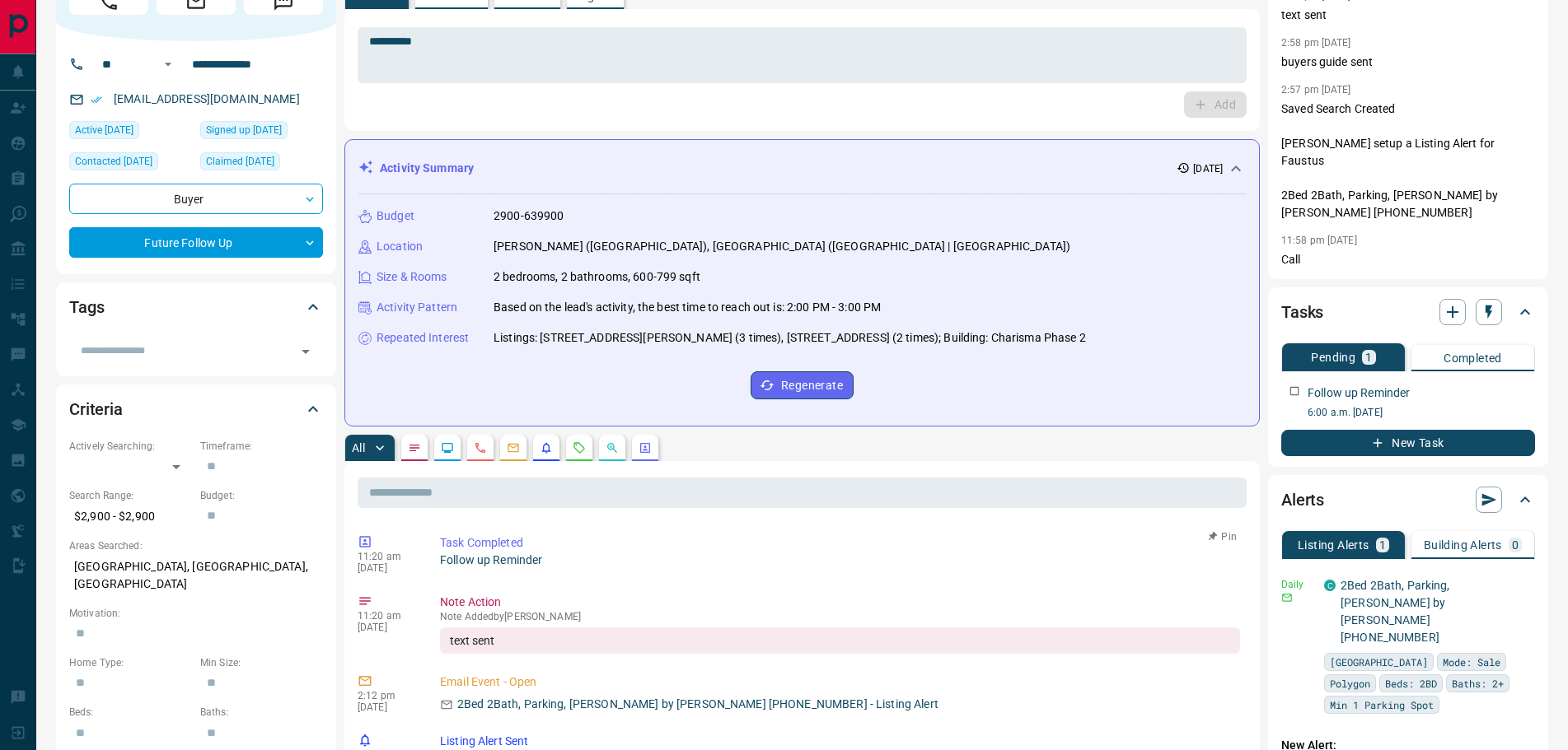
scroll to position [0, 0]
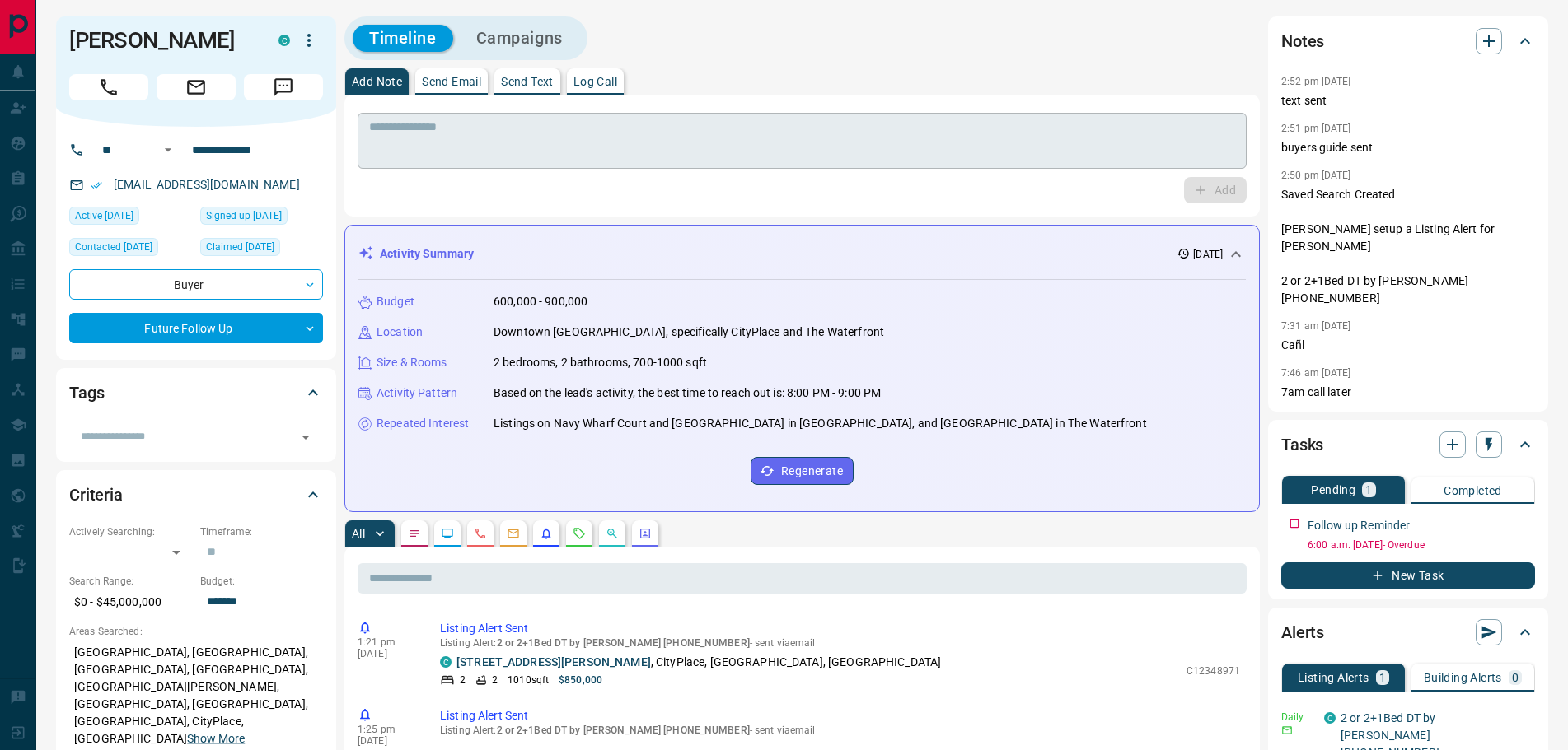
click at [461, 136] on textarea at bounding box center [802, 141] width 866 height 42
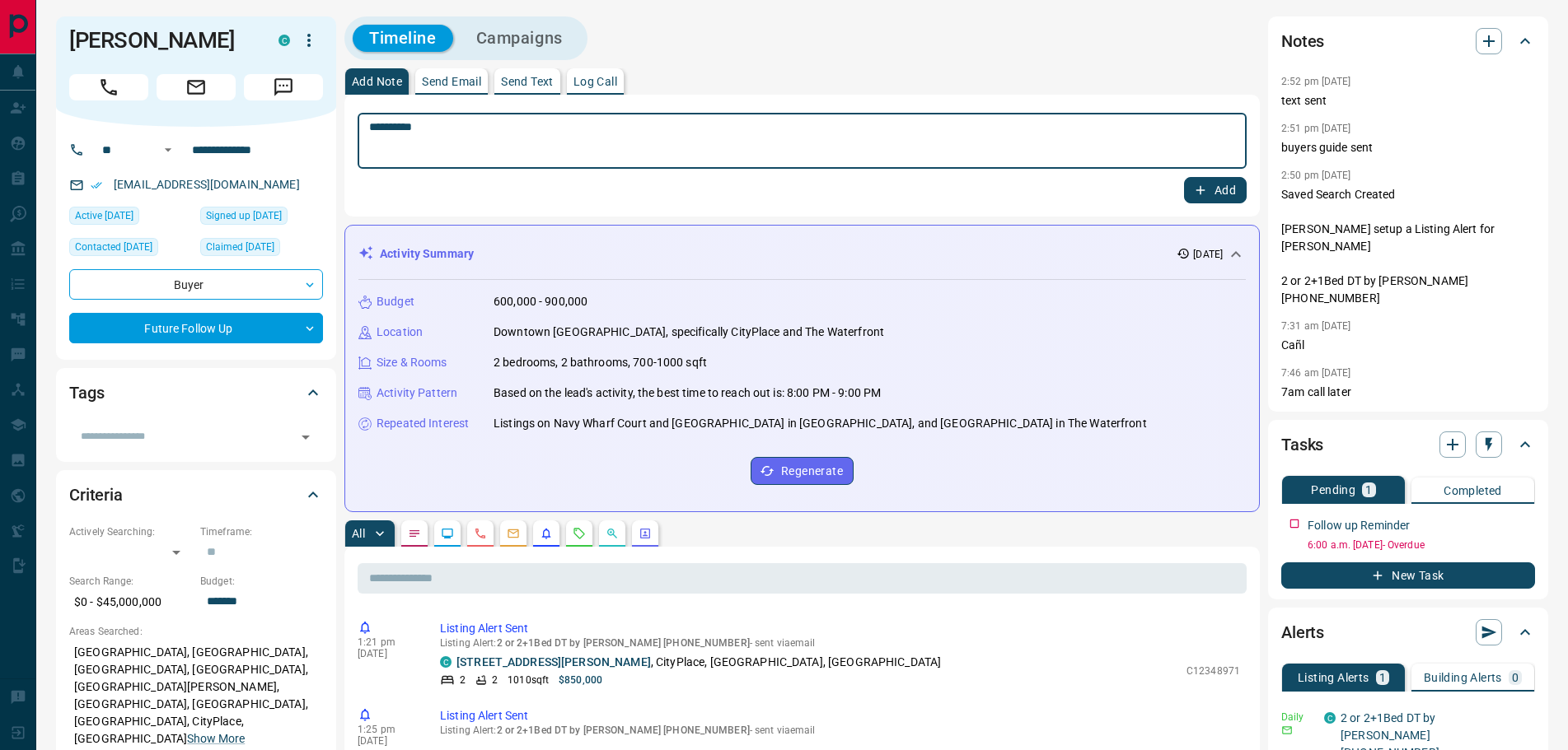
type textarea "*********"
click at [1219, 186] on button "Add" at bounding box center [1215, 190] width 63 height 26
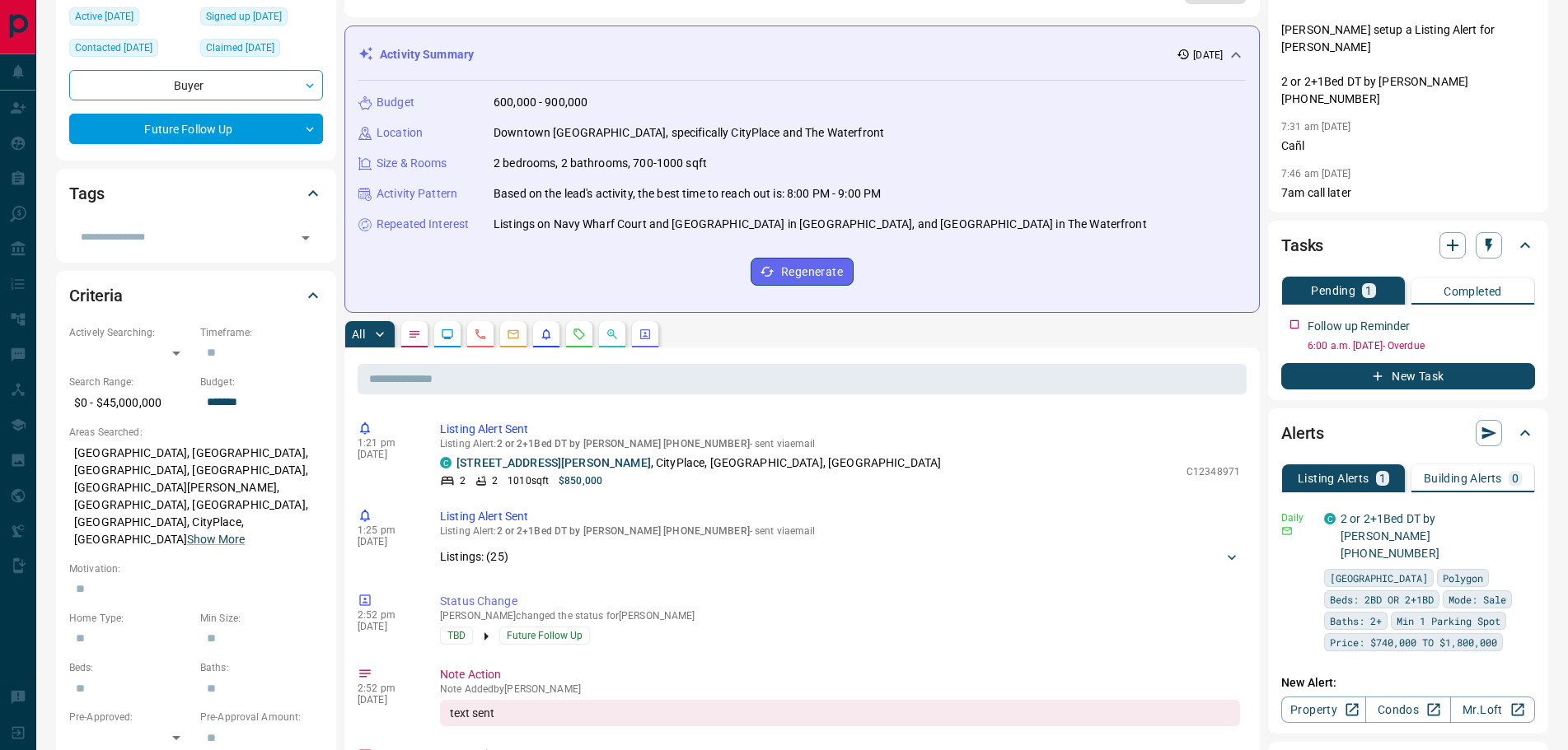
scroll to position [247, 0]
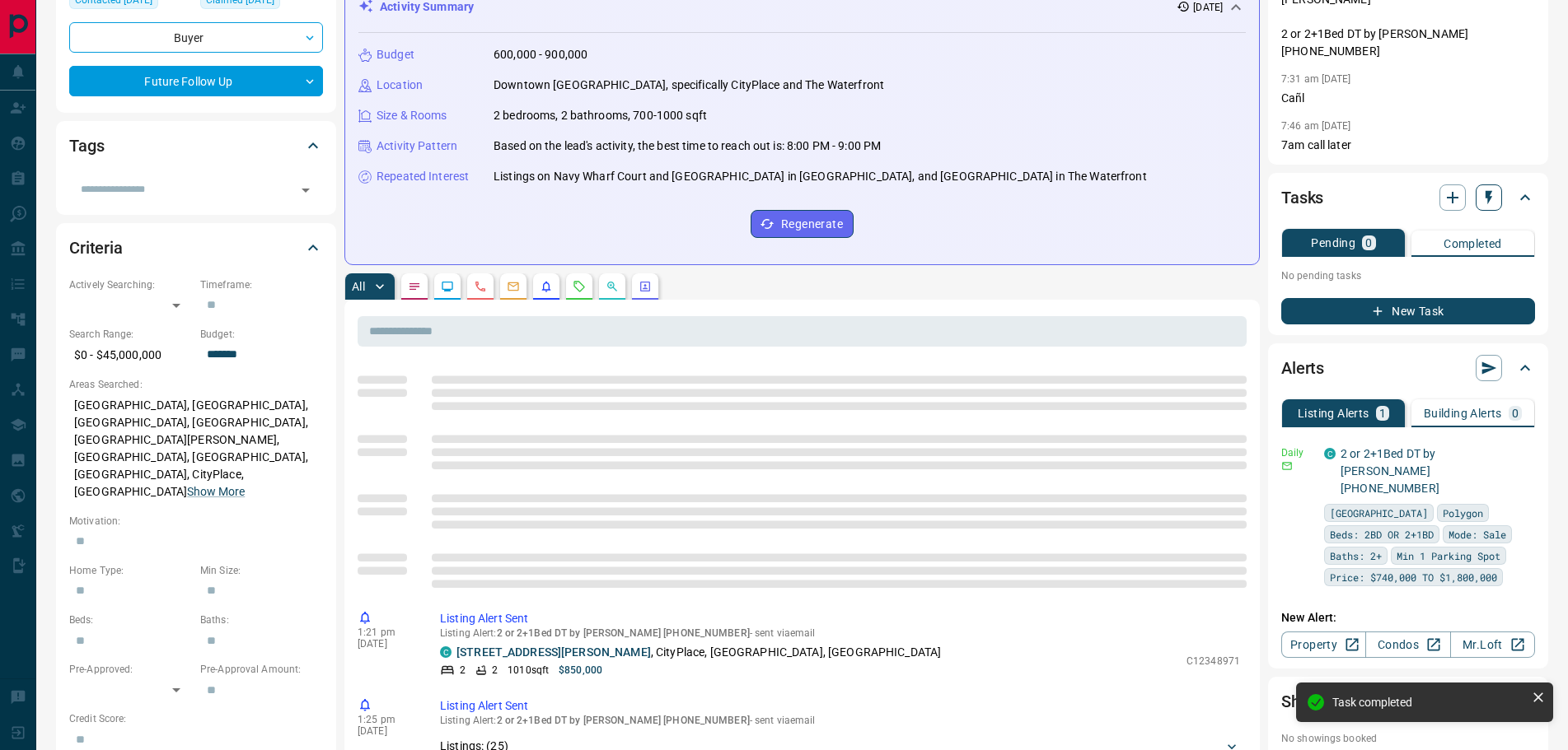
click at [1495, 190] on icon "button" at bounding box center [1488, 198] width 17 height 17
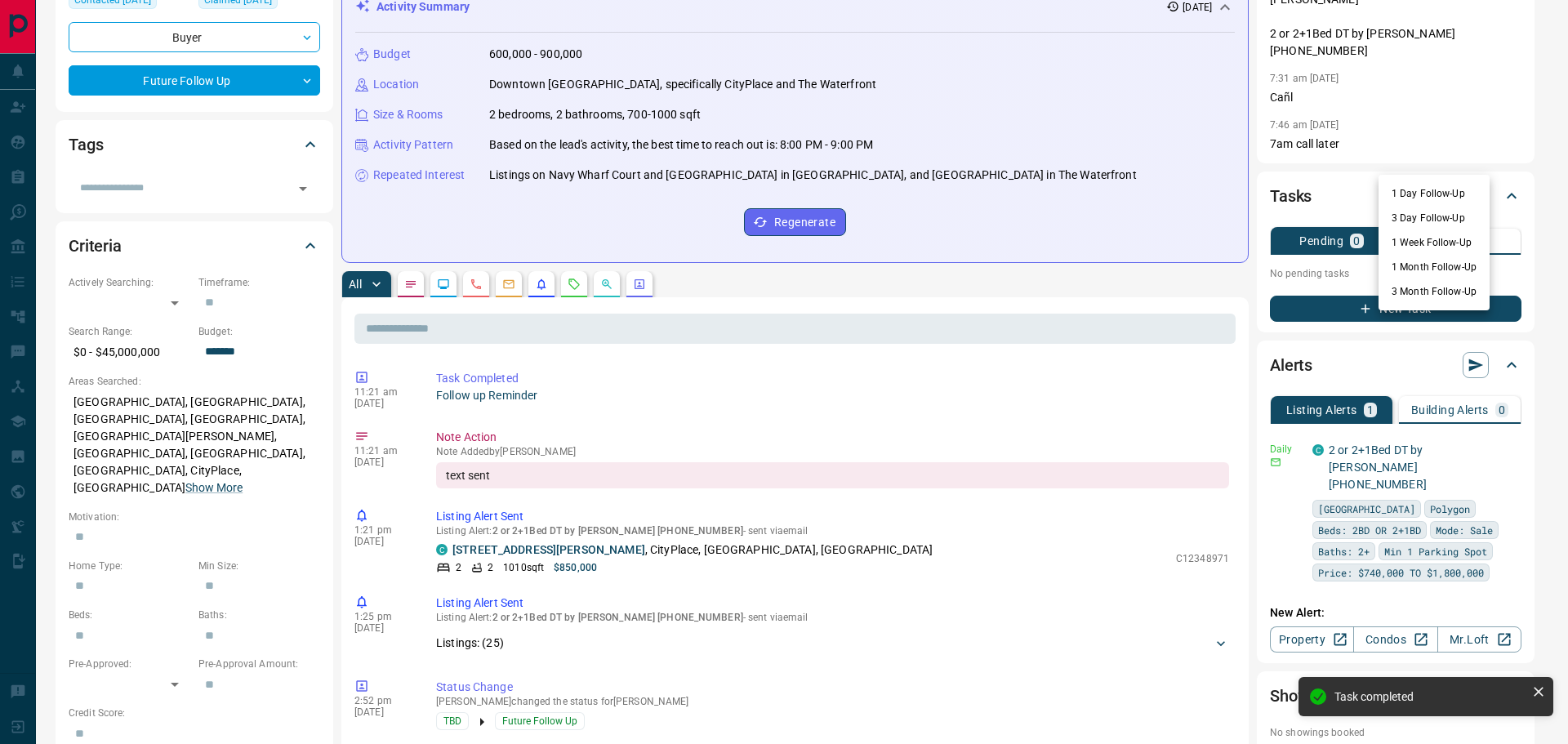
drag, startPoint x: 1423, startPoint y: 214, endPoint x: 1325, endPoint y: 218, distance: 98.1
click at [1421, 214] on li "3 Day Follow-Up" at bounding box center [1433, 218] width 111 height 25
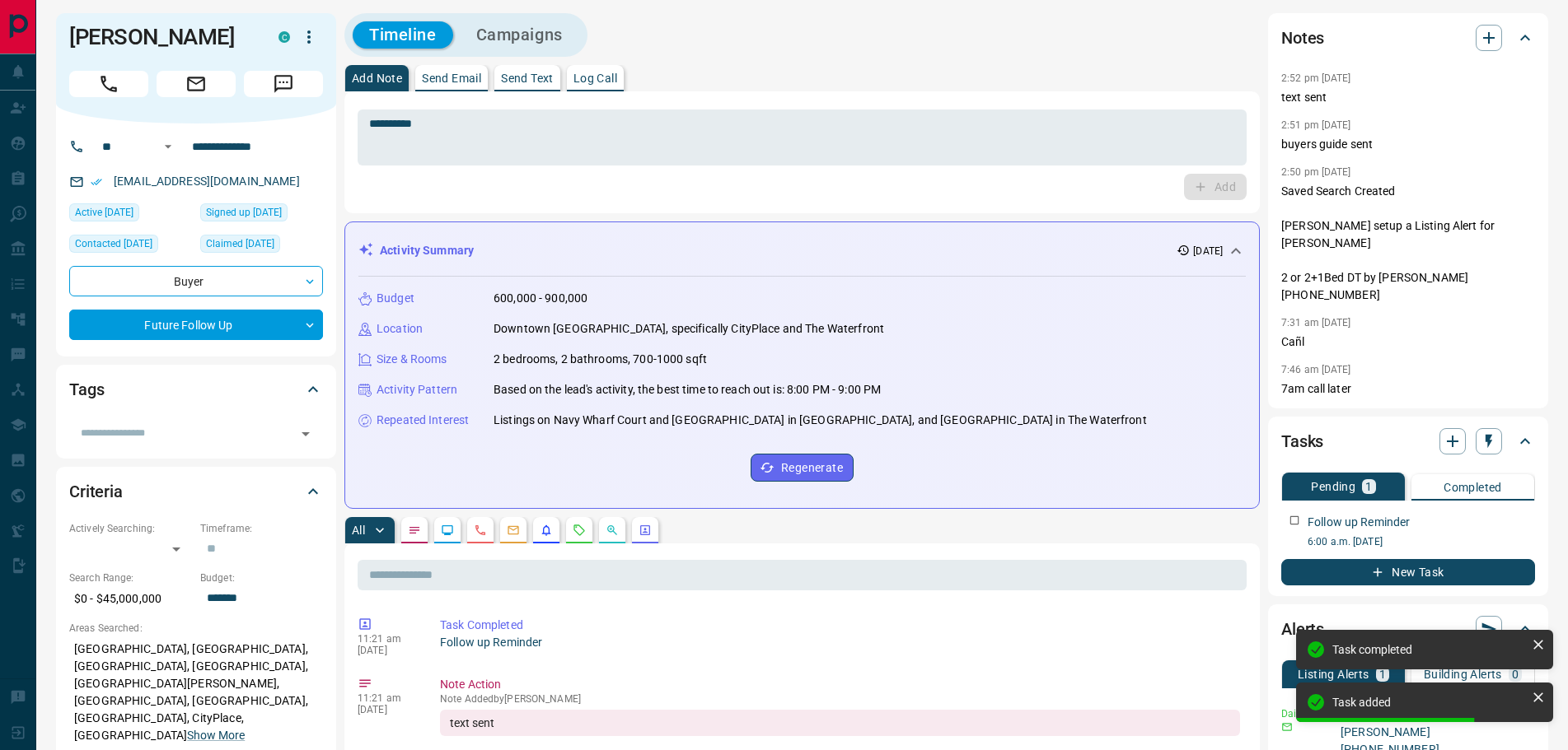
scroll to position [0, 0]
